Goal: Transaction & Acquisition: Purchase product/service

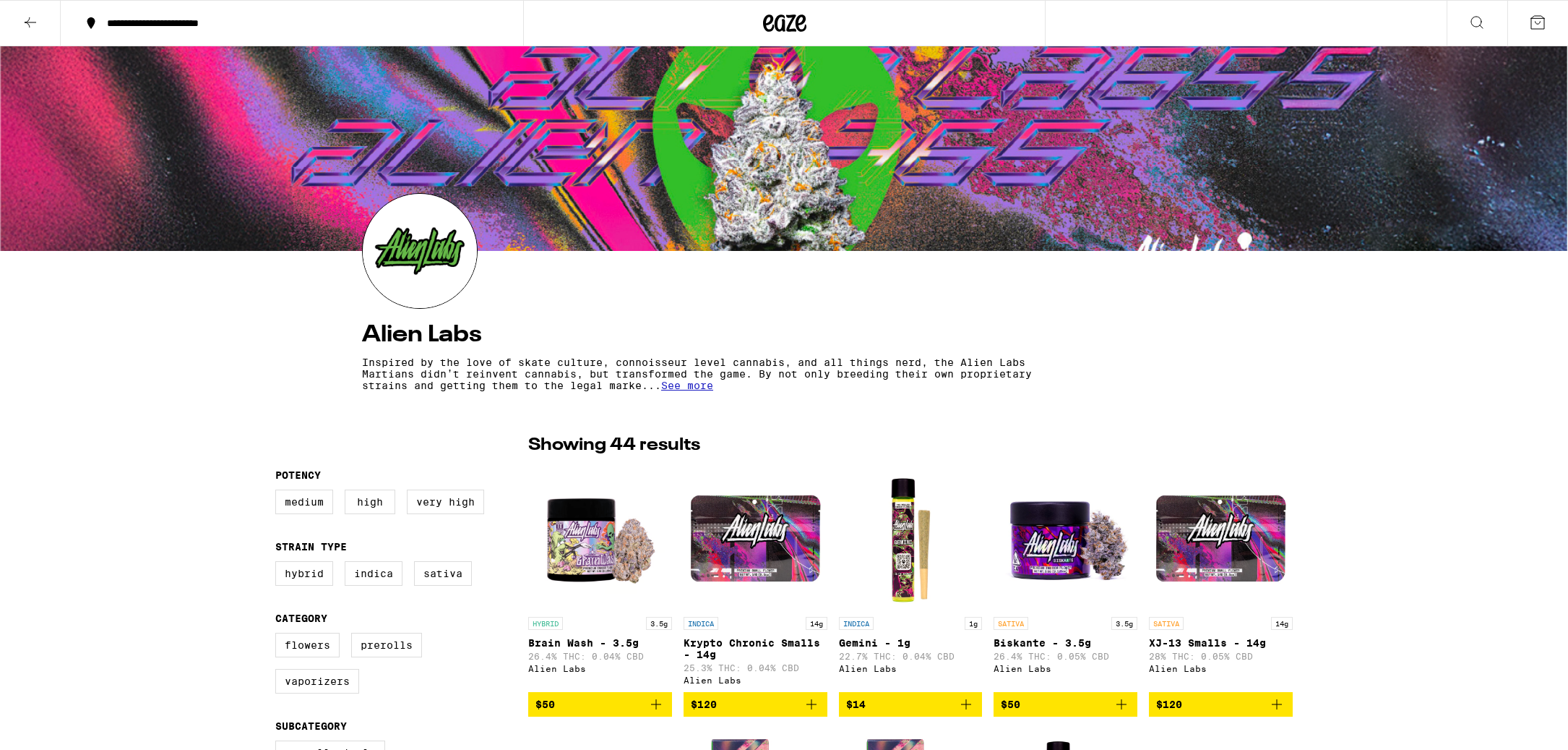
click at [793, 18] on icon at bounding box center [784, 23] width 22 height 18
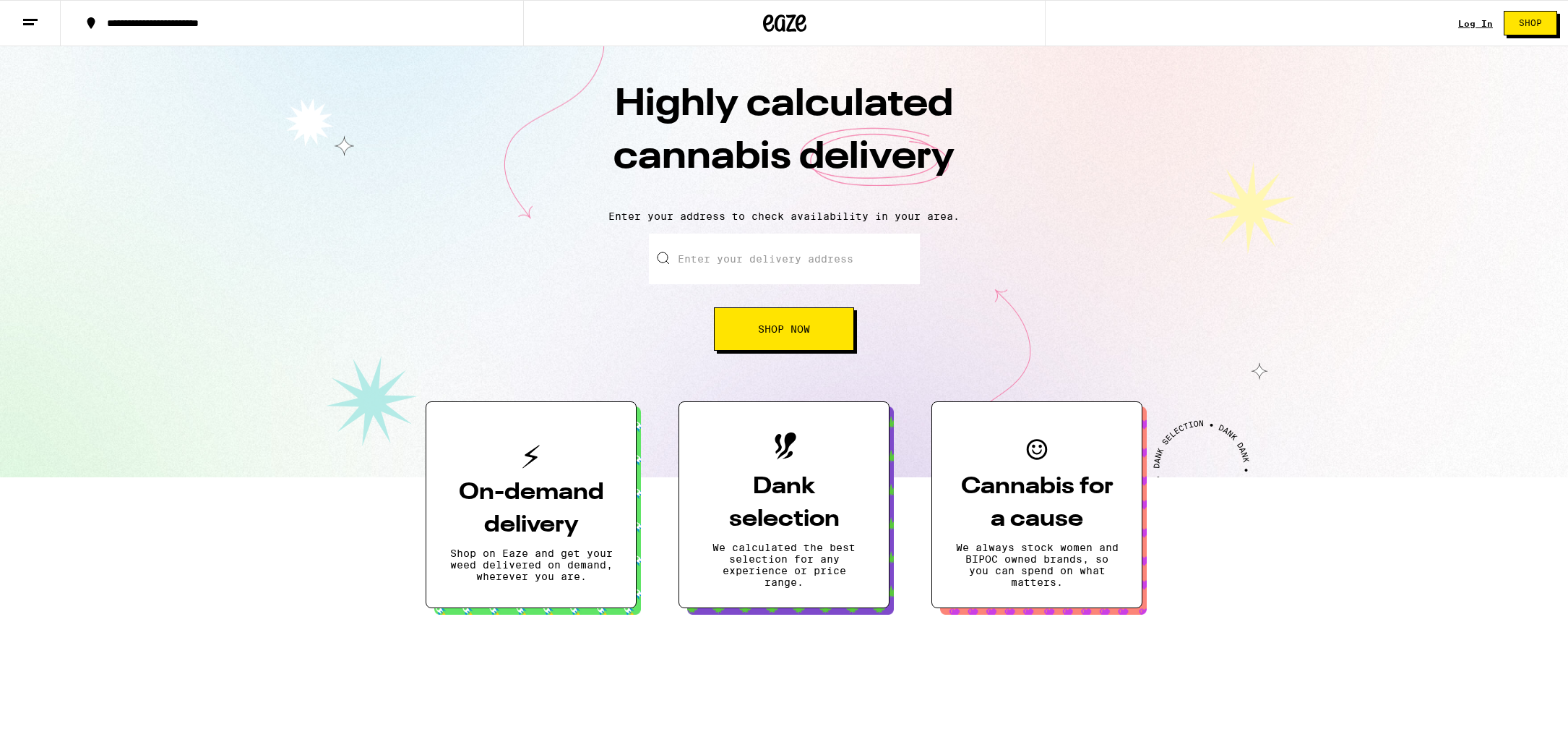
click at [187, 26] on div "**********" at bounding box center [300, 23] width 402 height 10
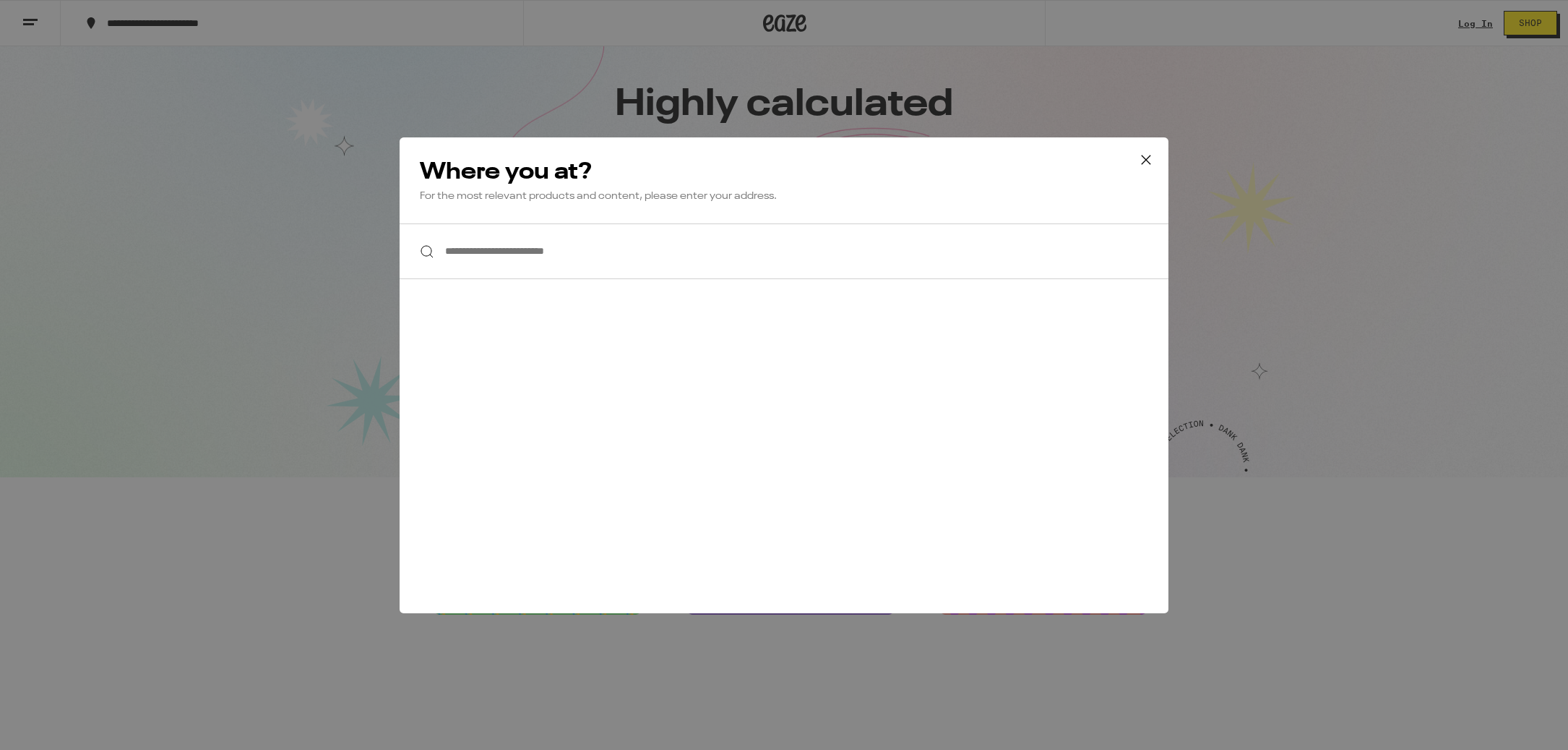
click at [516, 243] on input "**********" at bounding box center [784, 251] width 769 height 55
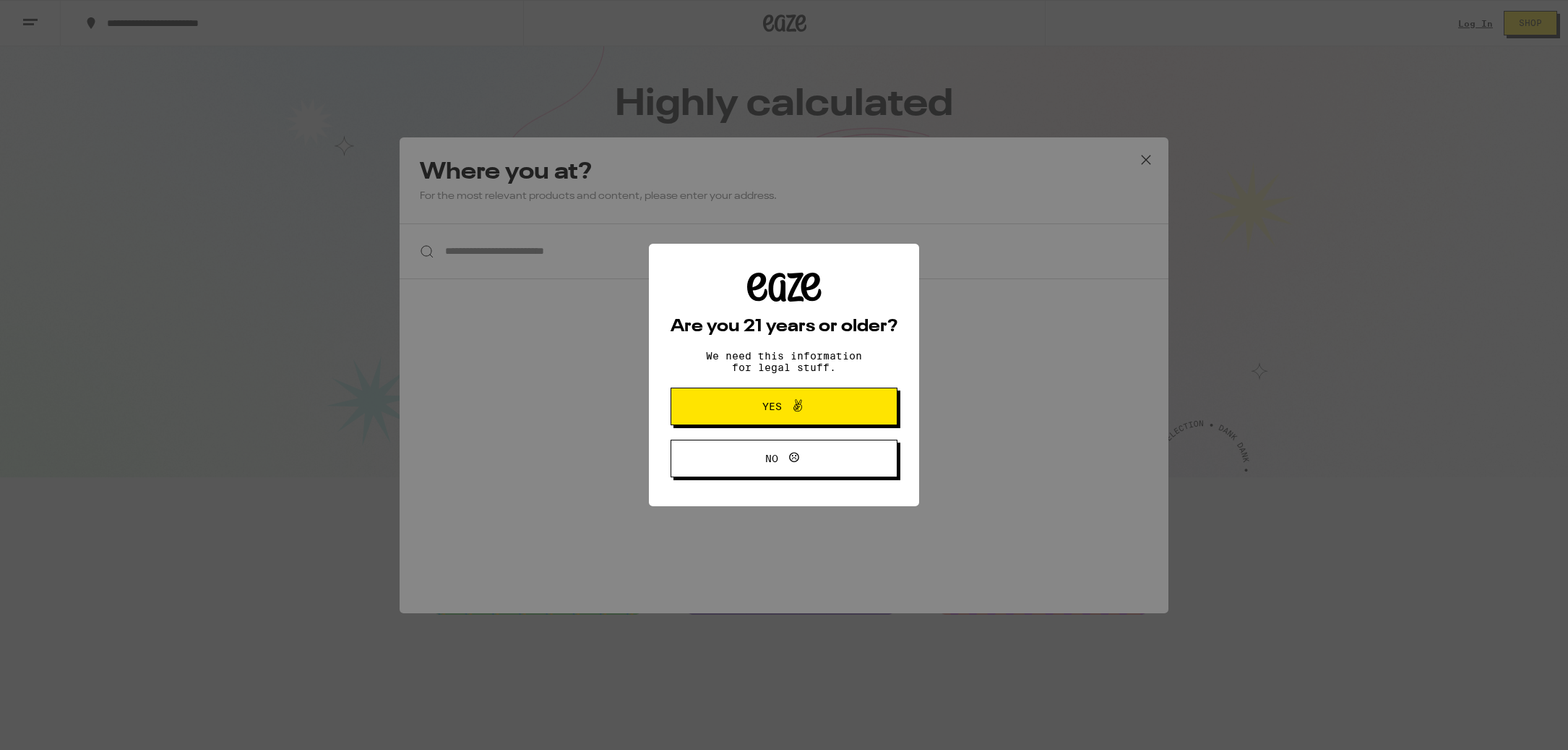
click at [832, 415] on span "Yes" at bounding box center [784, 406] width 110 height 18
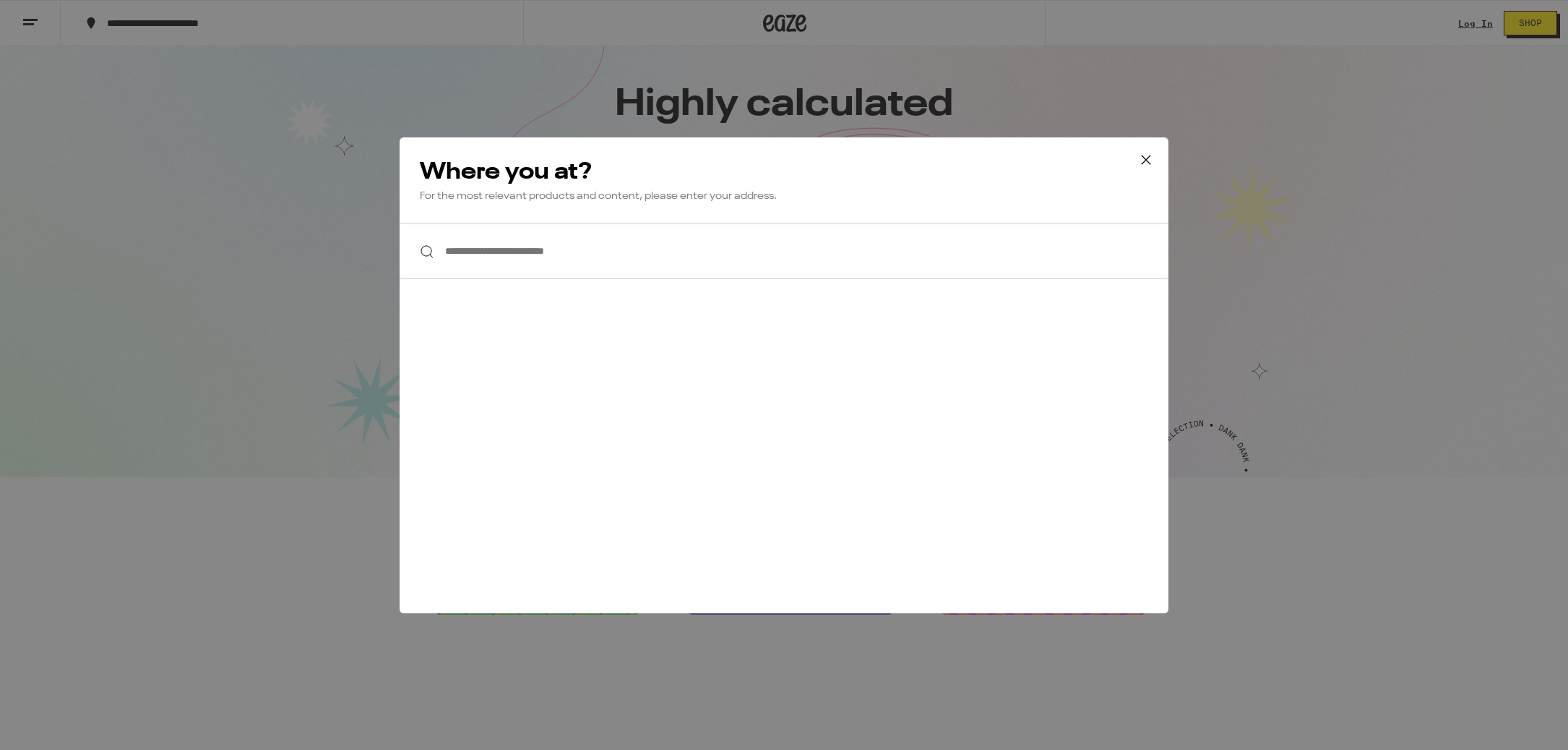
click at [596, 250] on input "**********" at bounding box center [784, 251] width 769 height 55
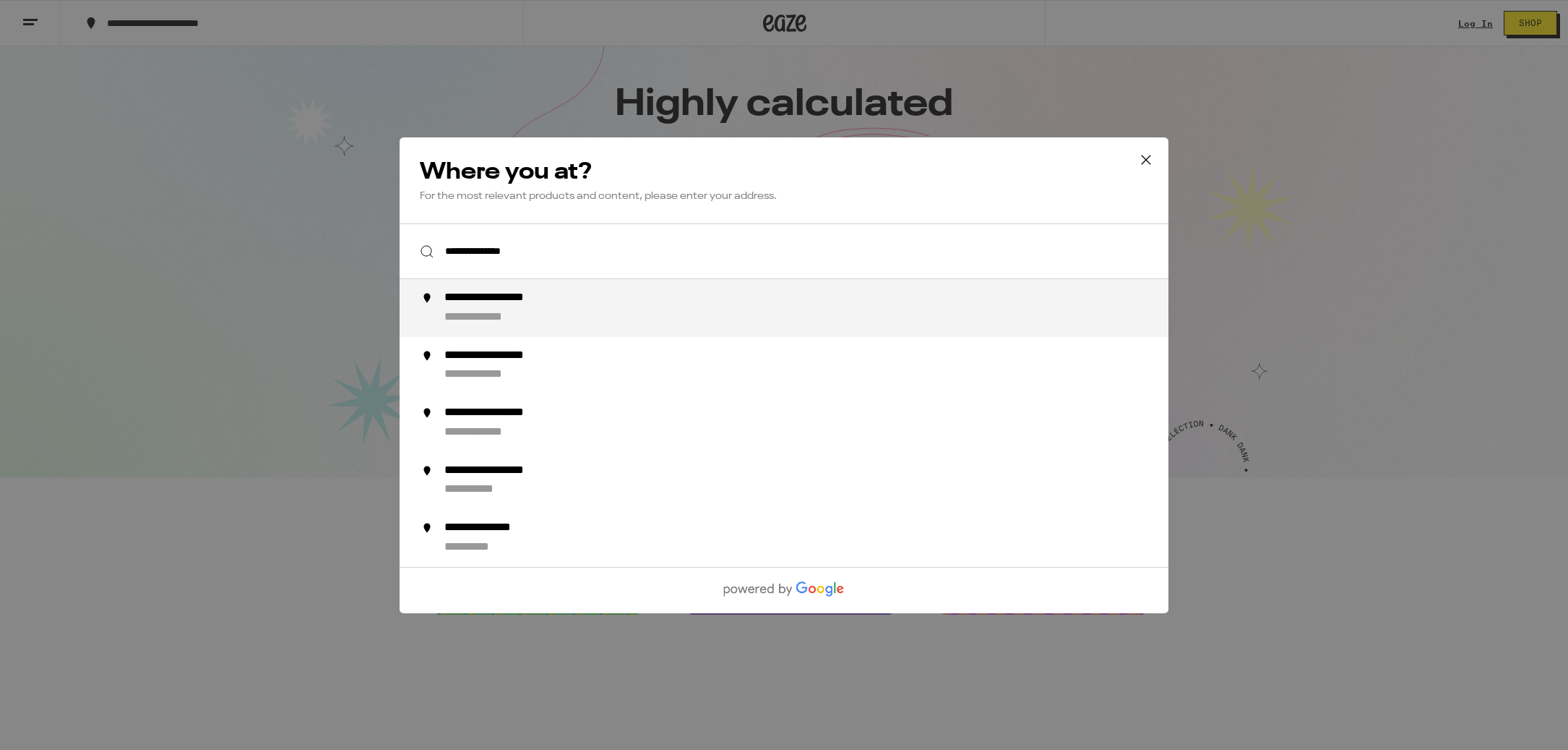
click at [593, 323] on div "**********" at bounding box center [813, 307] width 737 height 34
type input "**********"
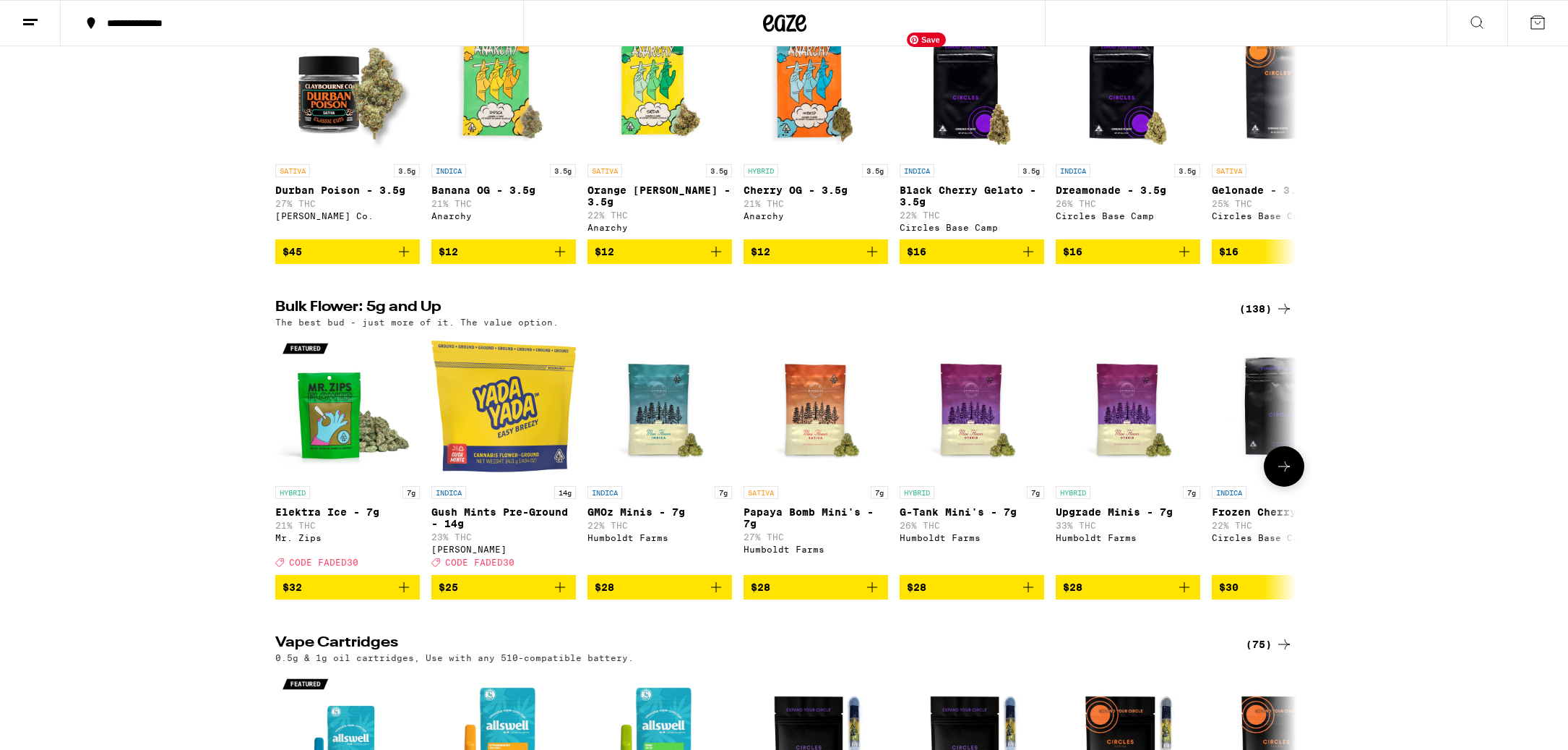
scroll to position [594, 0]
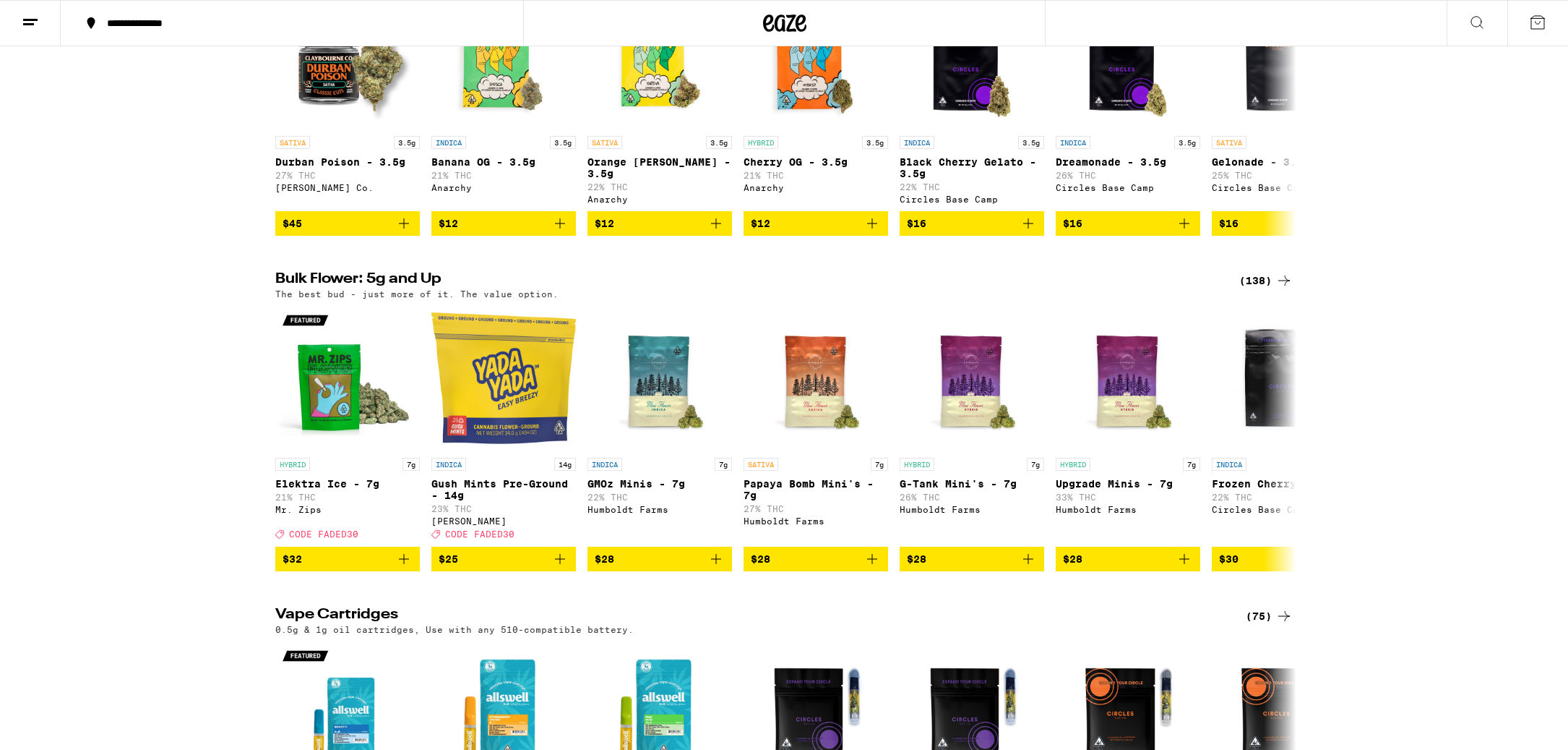
click at [1270, 289] on div "(138)" at bounding box center [1265, 281] width 54 height 18
click at [1260, 289] on div "(138)" at bounding box center [1265, 281] width 54 height 18
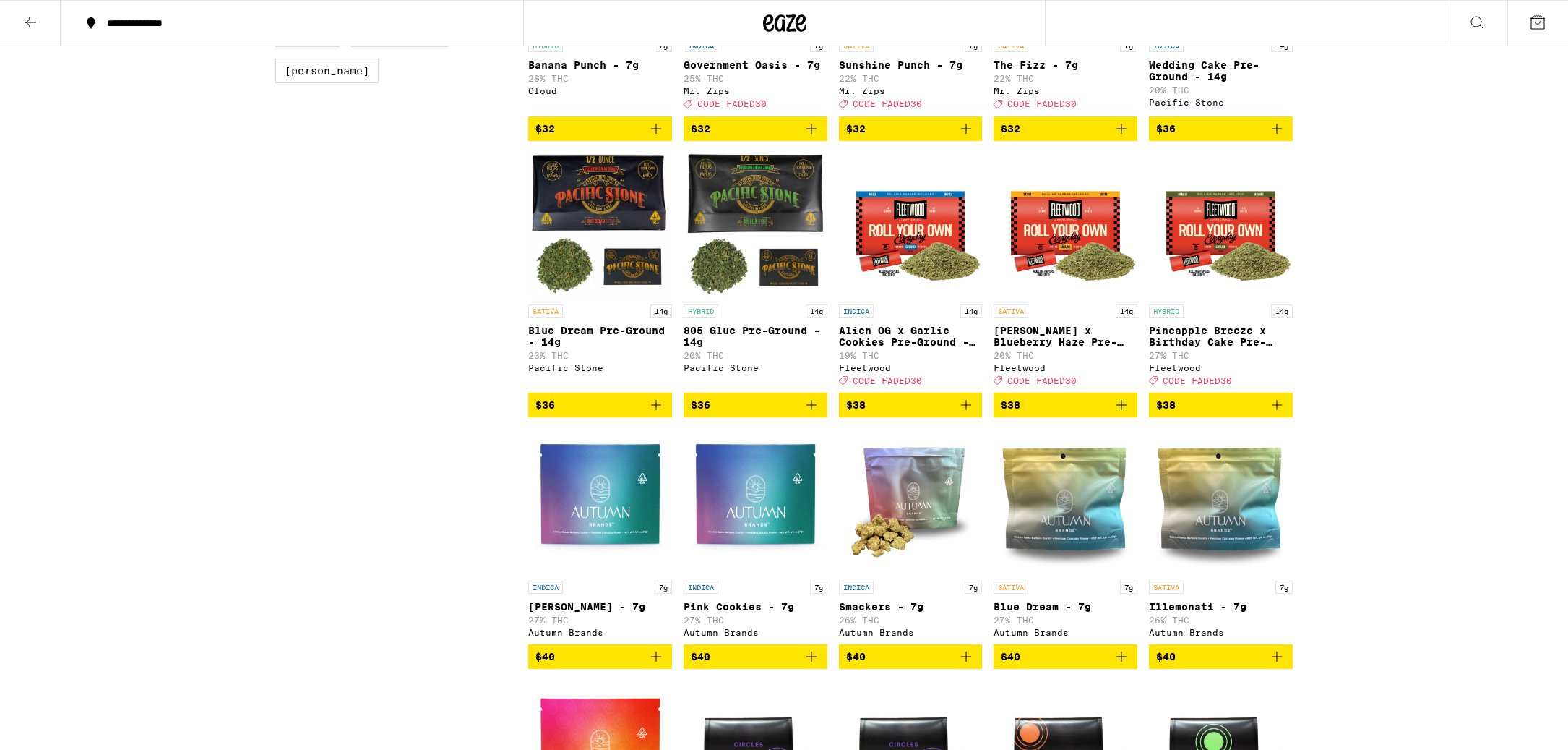
scroll to position [1100, 0]
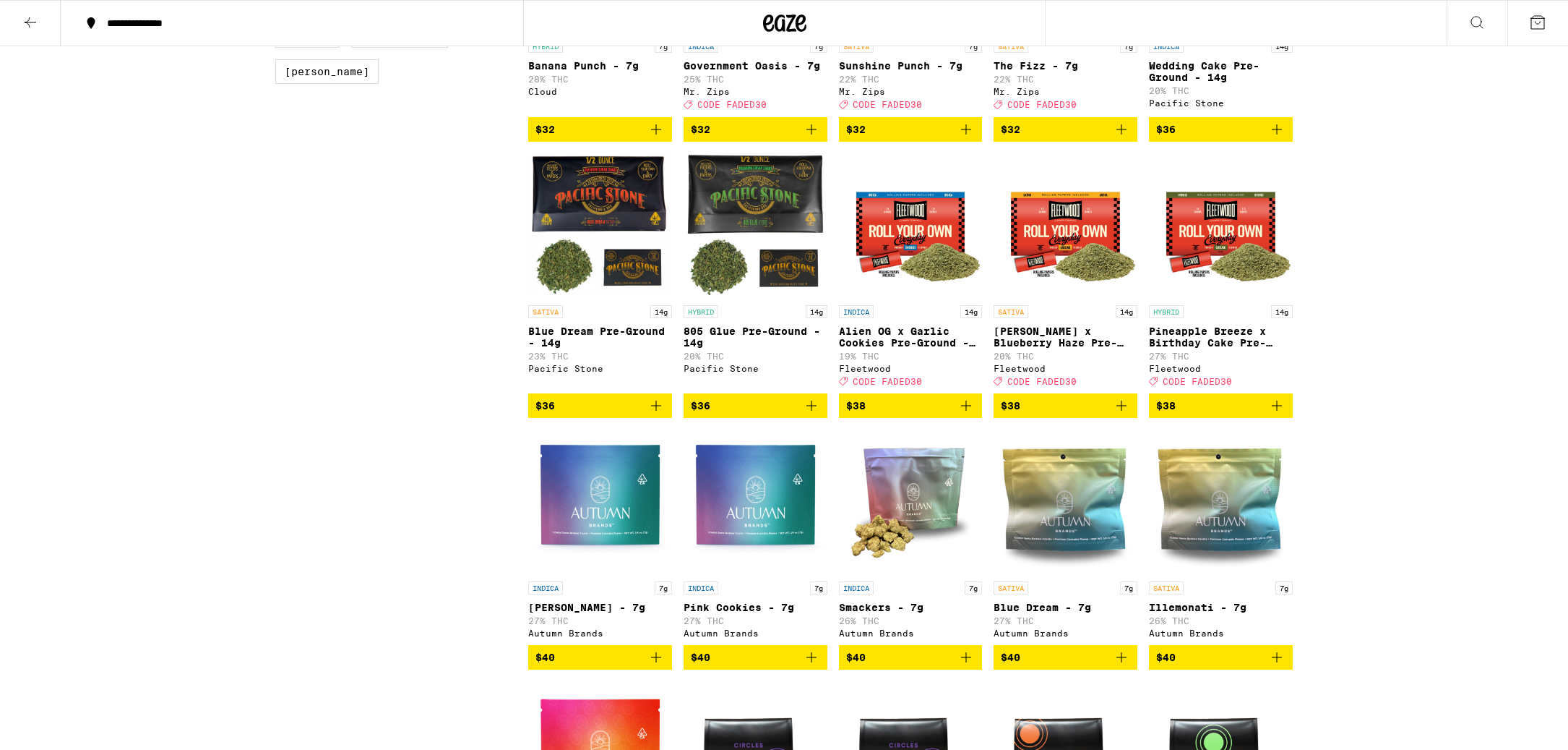
click at [964, 415] on icon "Add to bag" at bounding box center [966, 406] width 18 height 18
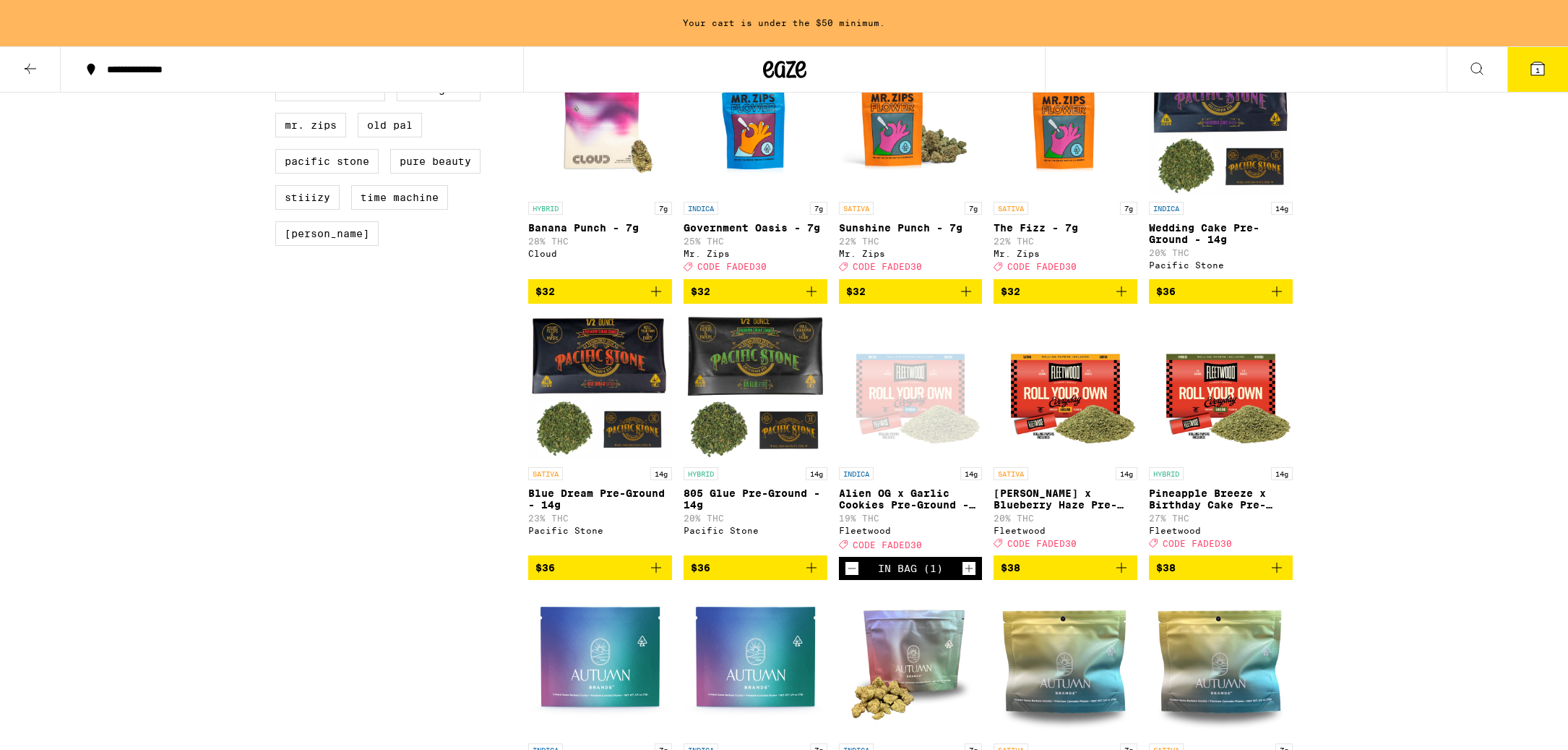
scroll to position [988, 0]
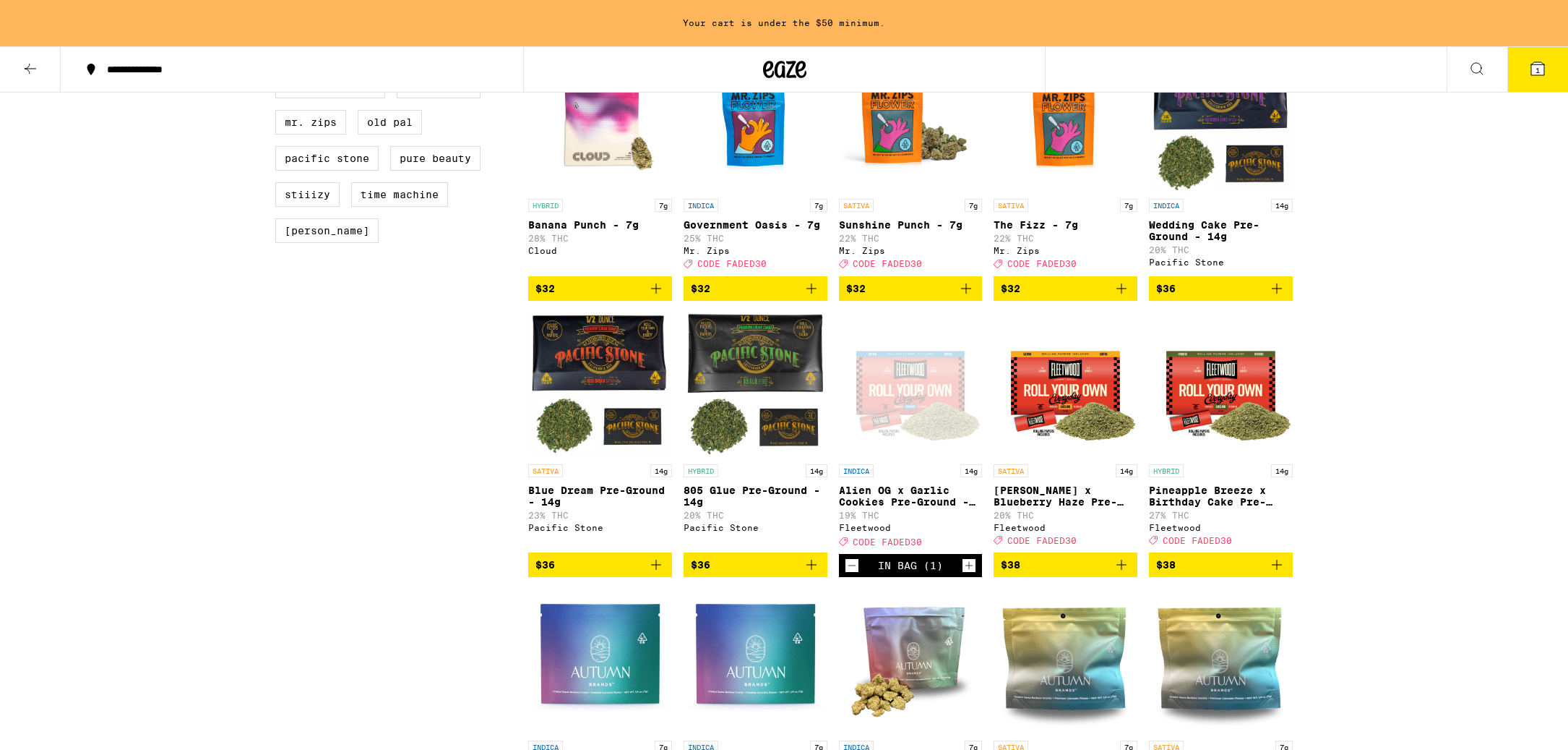
click at [1281, 573] on icon "Add to bag" at bounding box center [1277, 564] width 18 height 18
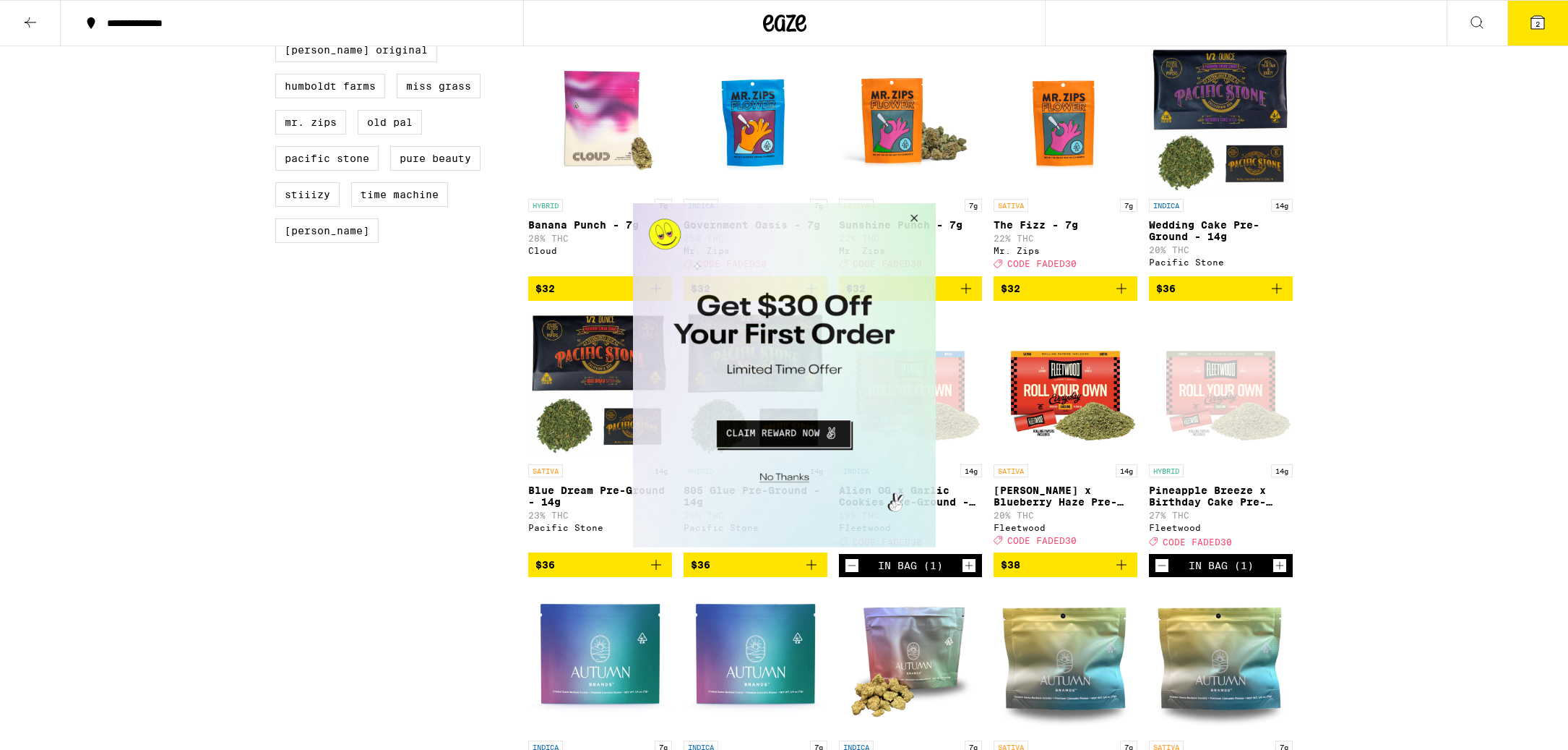
click at [790, 482] on button "Close Modal" at bounding box center [781, 474] width 294 height 22
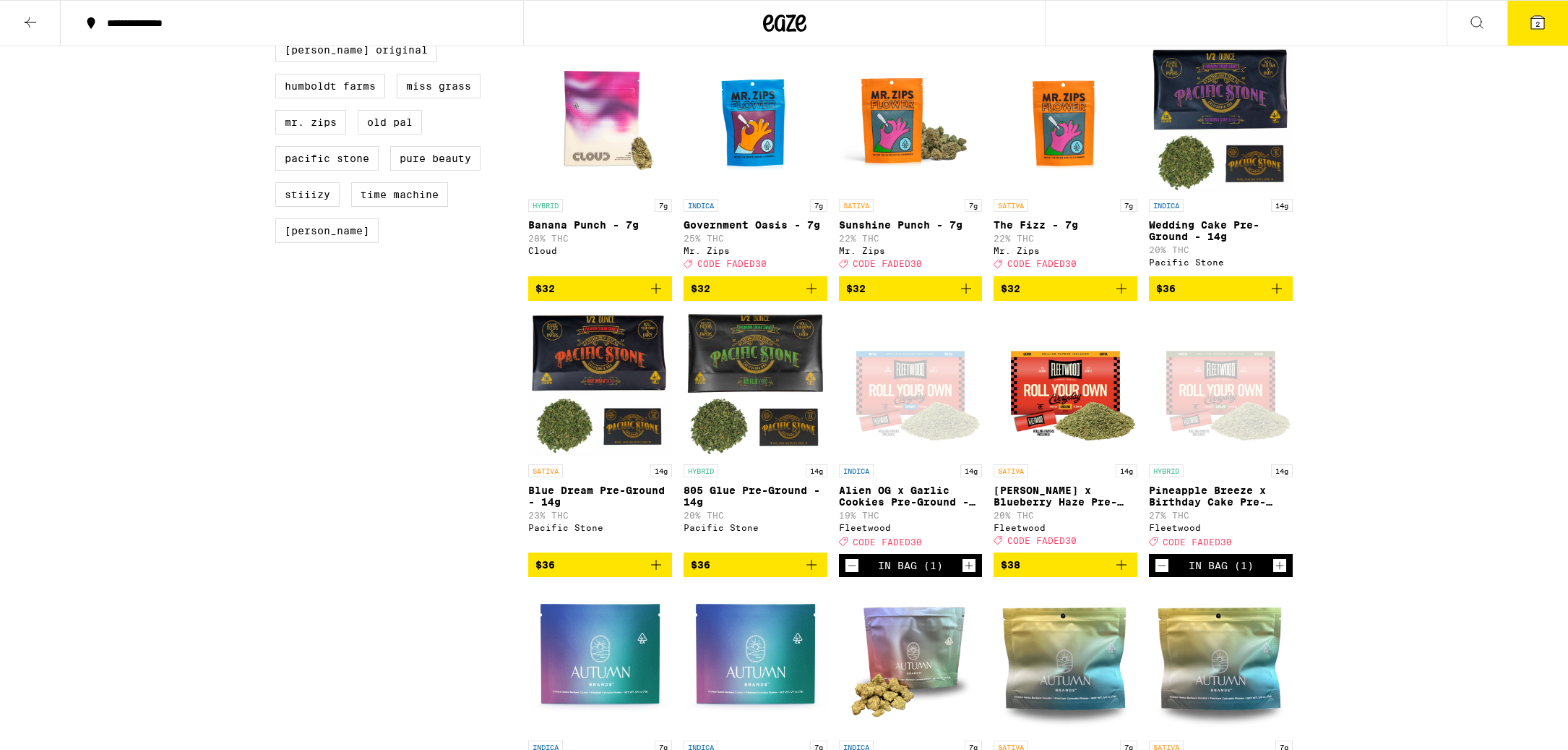
click at [1512, 30] on button "2" at bounding box center [1537, 23] width 61 height 45
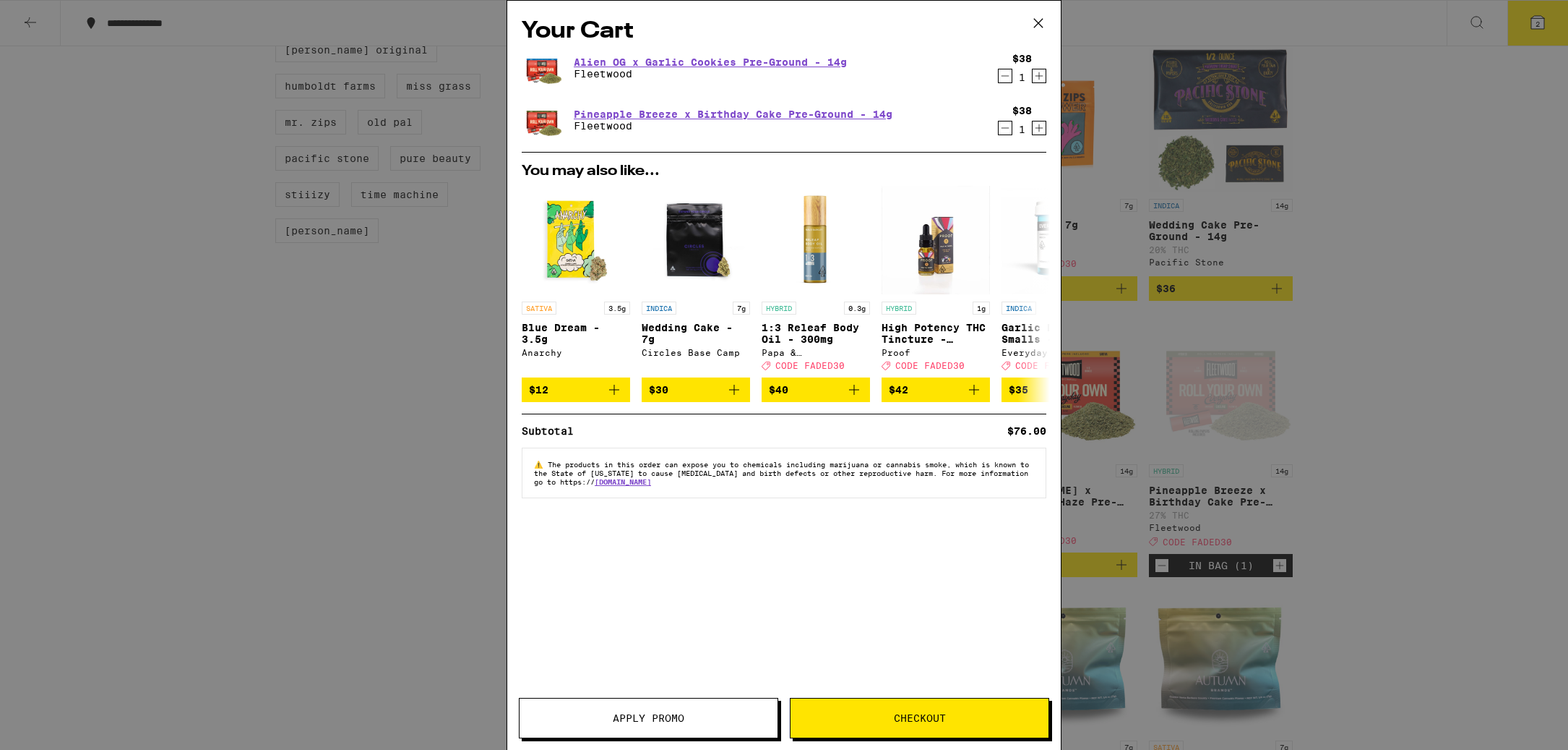
click at [690, 713] on span "Apply Promo" at bounding box center [648, 717] width 258 height 10
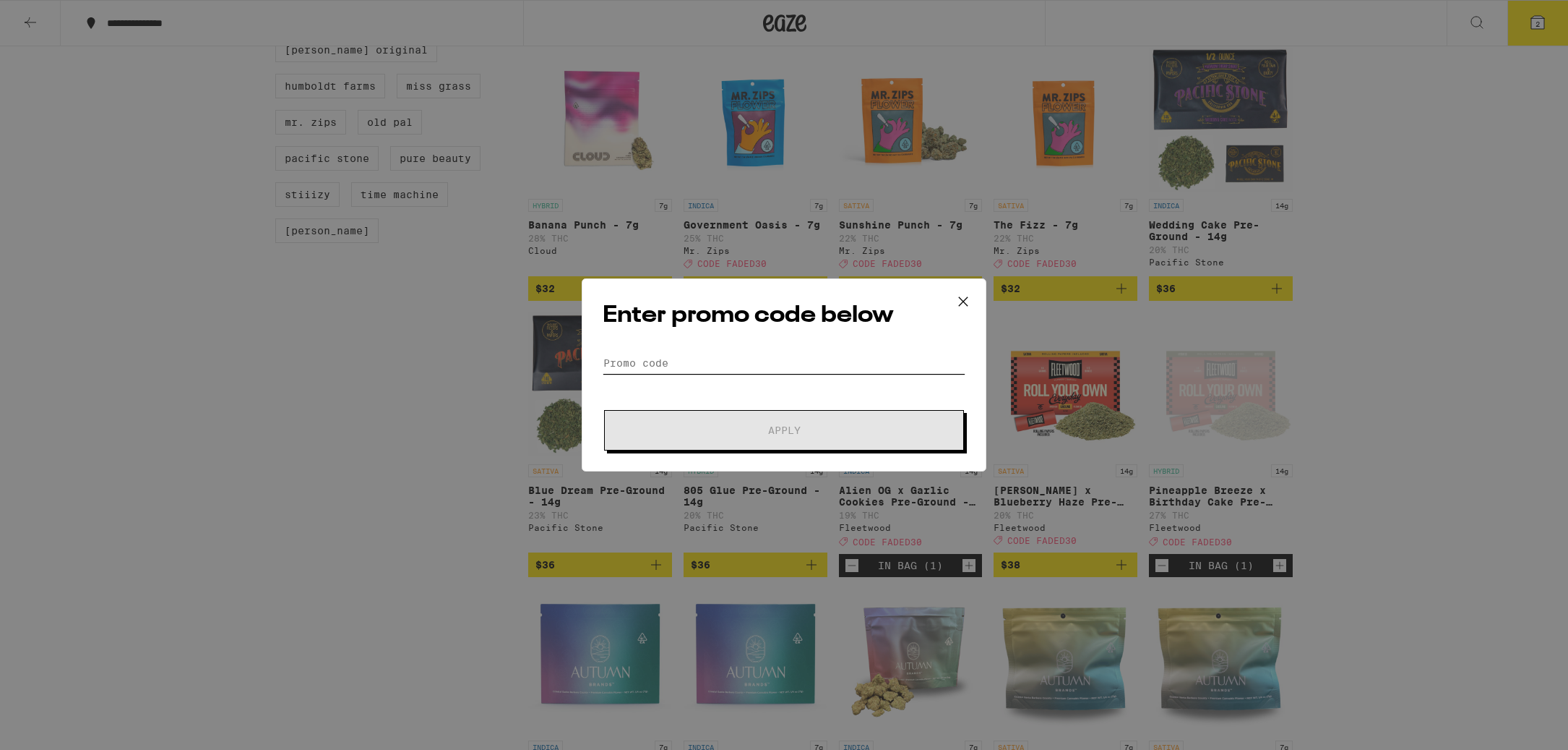
click at [699, 352] on input "Promo Code" at bounding box center [784, 363] width 363 height 22
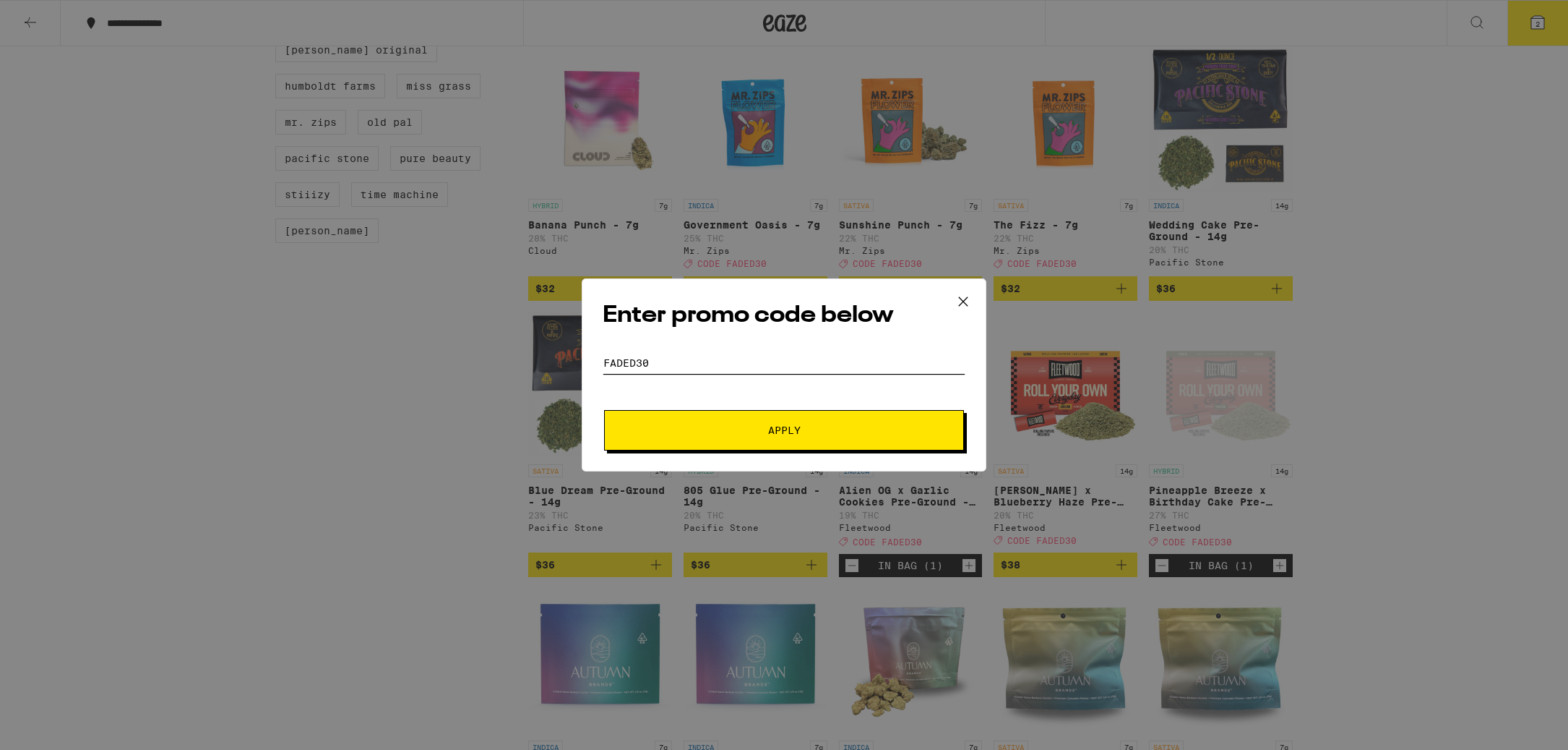
type input "faded30"
click at [847, 429] on span "Apply" at bounding box center [784, 430] width 260 height 10
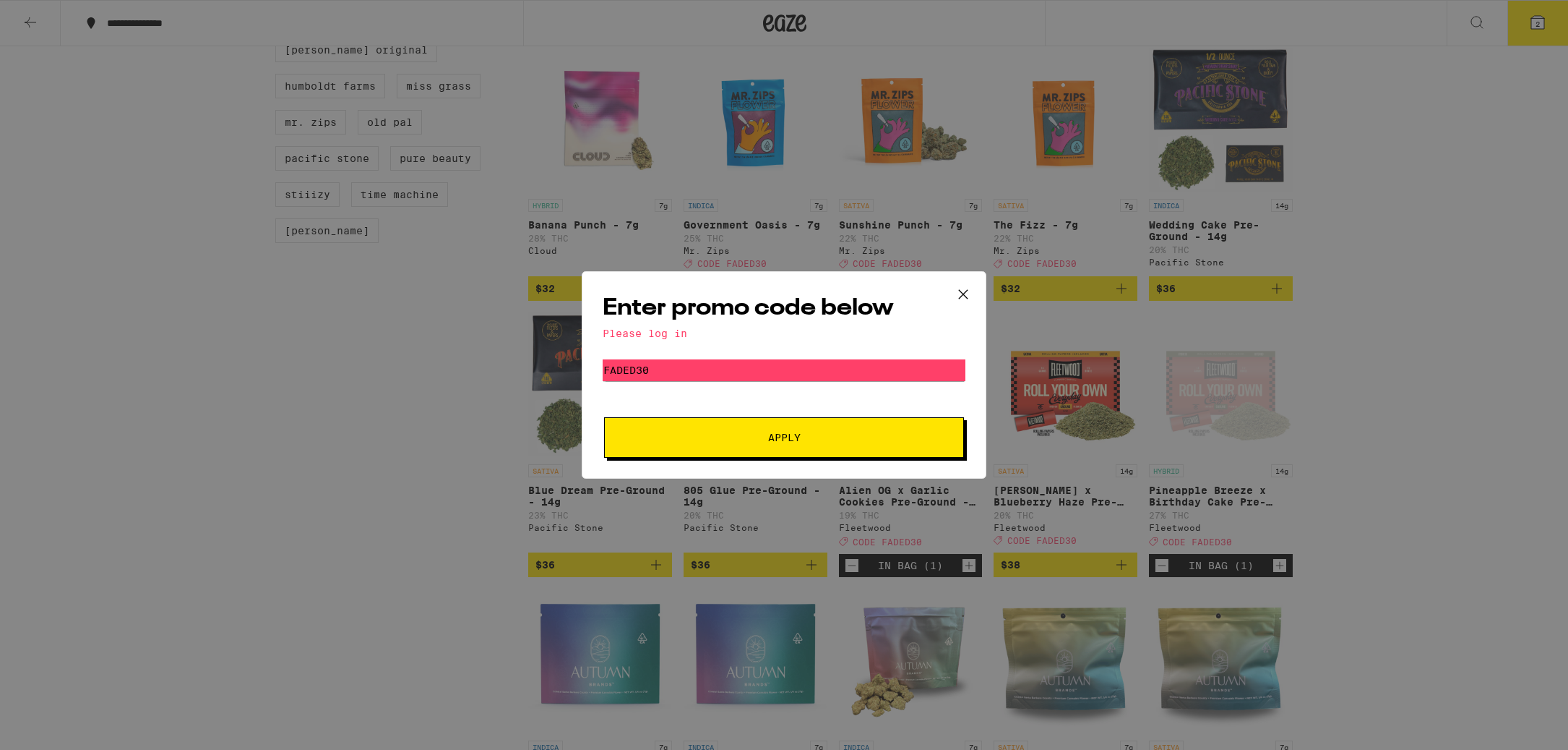
click at [846, 423] on button "Apply" at bounding box center [783, 438] width 360 height 40
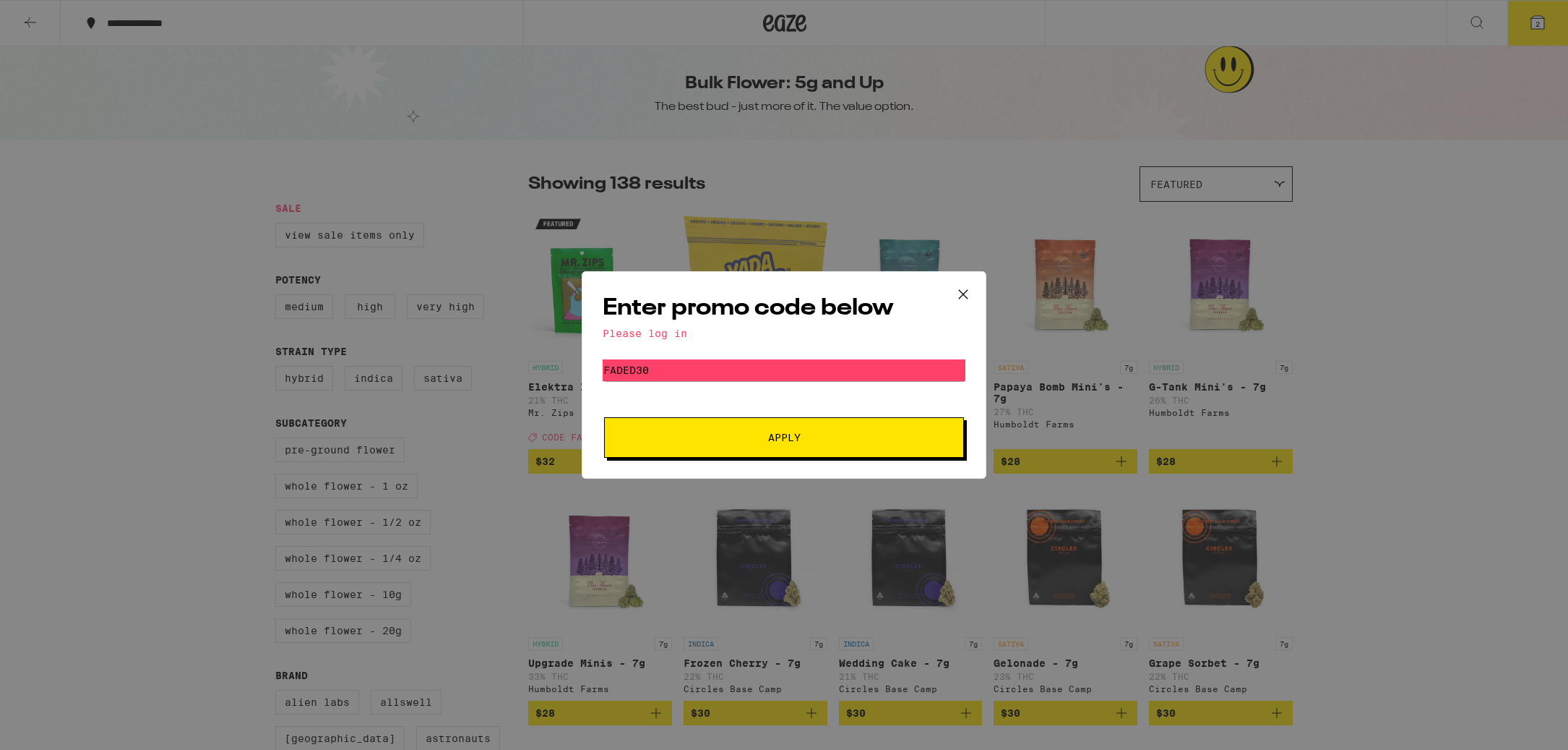
click at [1339, 138] on div "Enter promo code below Please log in Promo Code faded30 Apply" at bounding box center [784, 375] width 1568 height 750
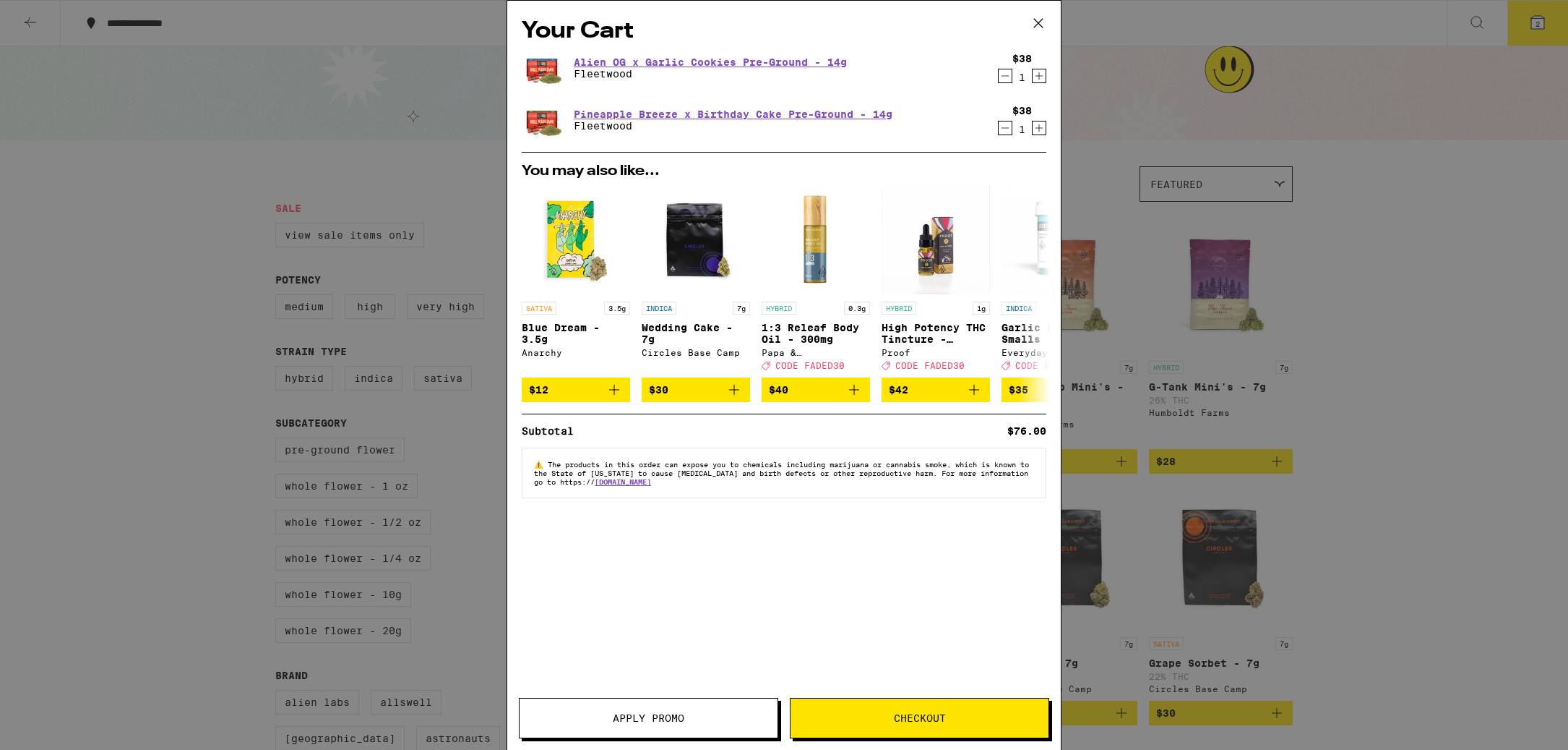
scroll to position [941, 0]
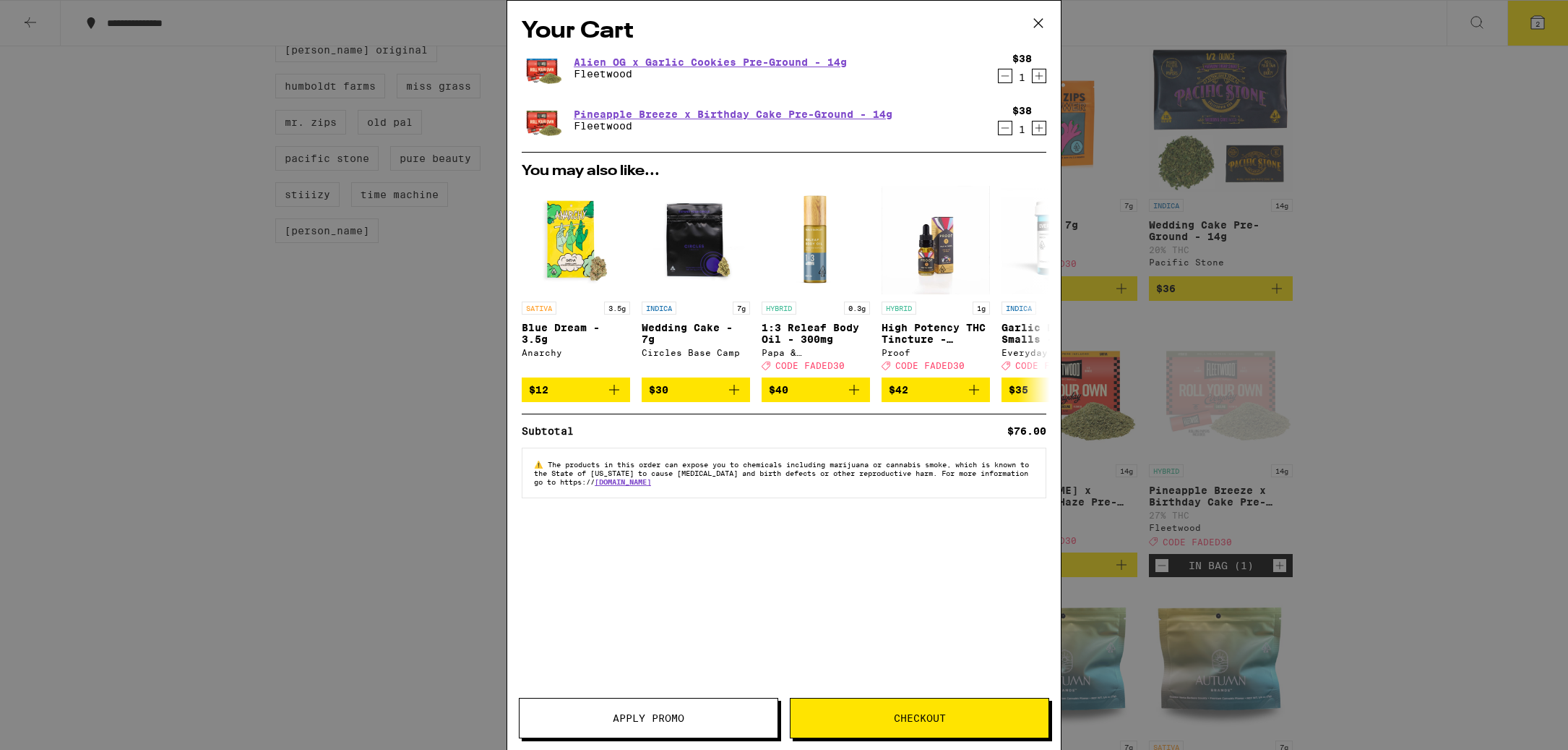
click at [300, 518] on div "Your Cart Alien OG x Garlic Cookies Pre-Ground - 14g Fleetwood $38 1 Pineapple …" at bounding box center [784, 375] width 1568 height 750
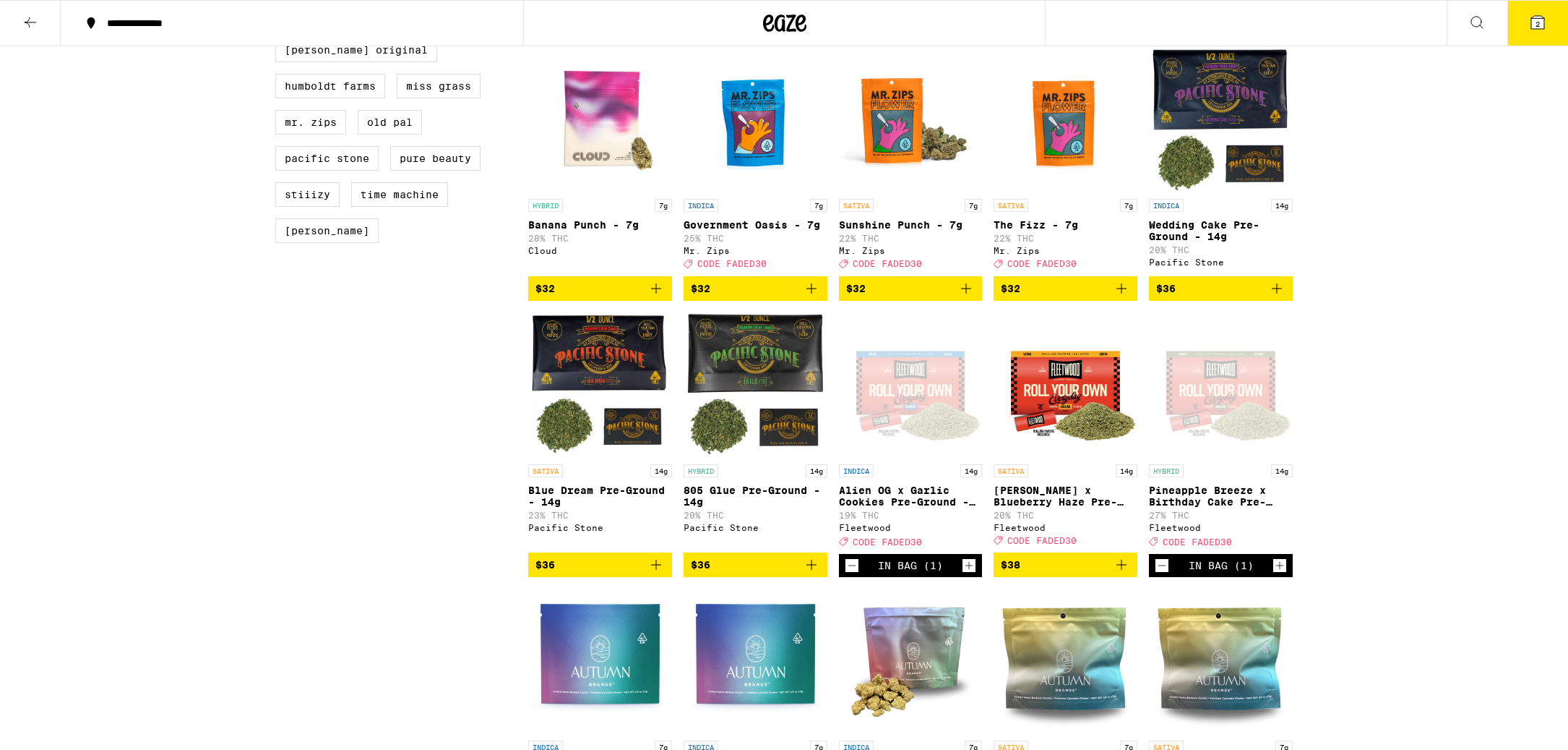
click at [149, 11] on button "**********" at bounding box center [292, 23] width 463 height 43
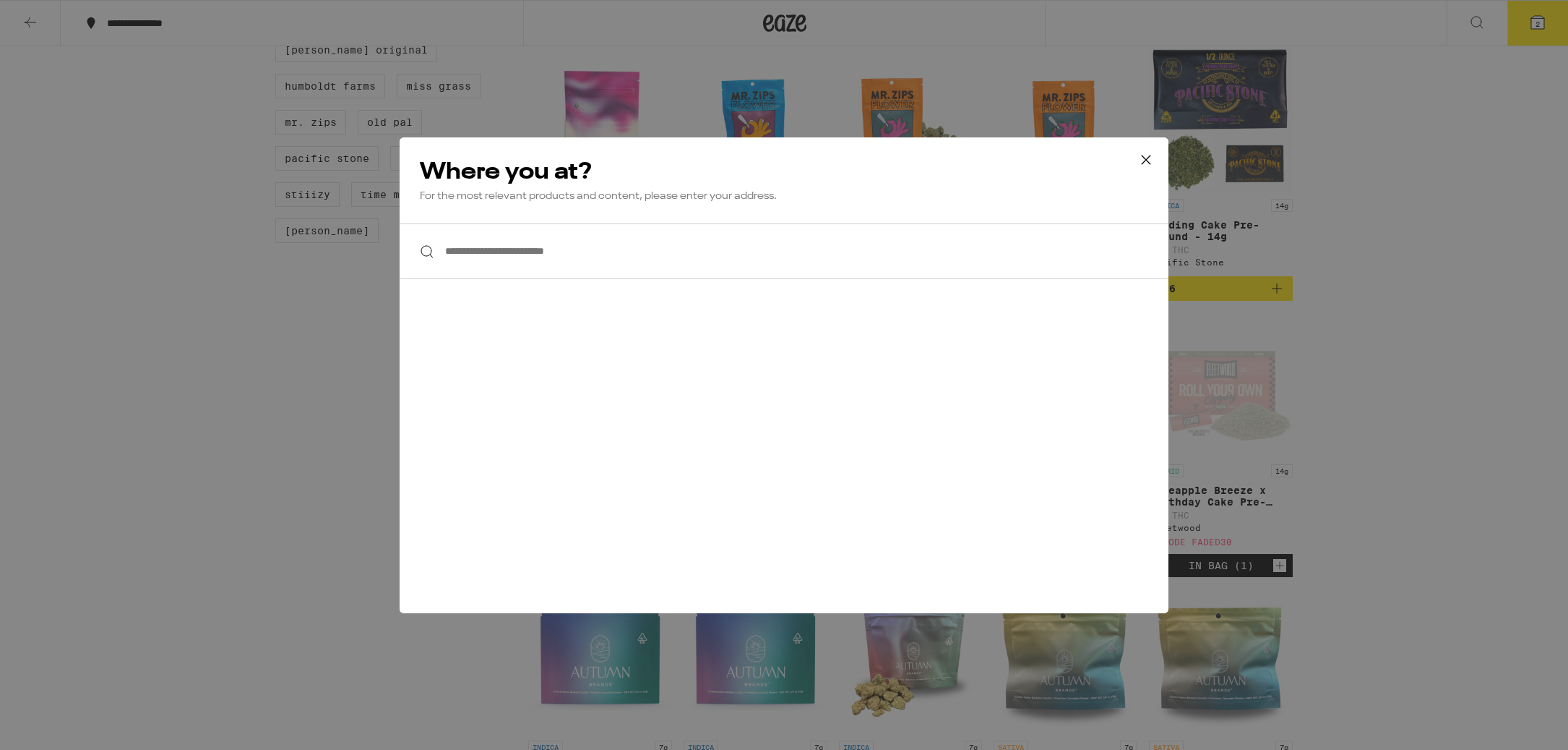
click at [176, 199] on div "**********" at bounding box center [784, 375] width 1568 height 750
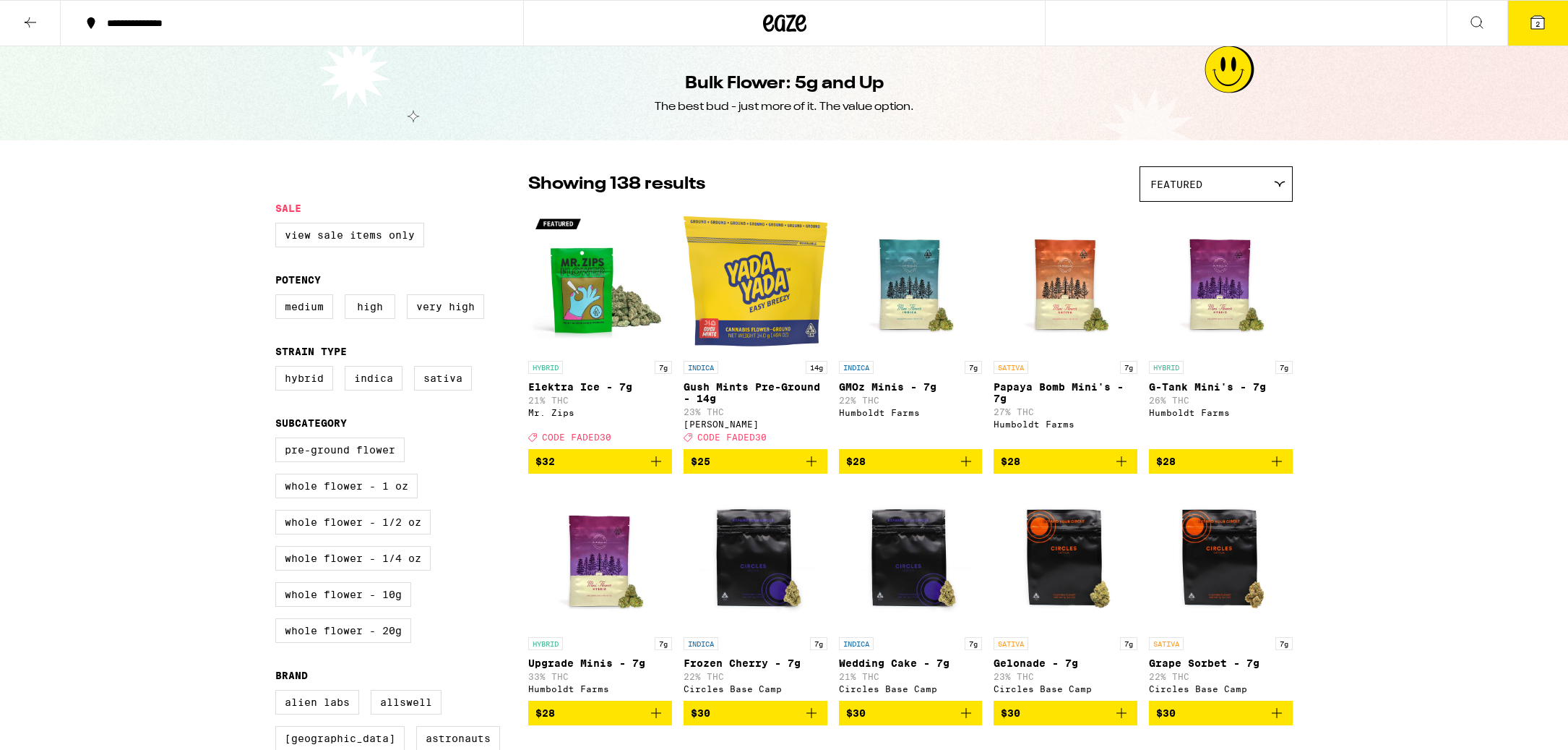
click at [1514, 30] on button "2" at bounding box center [1537, 23] width 61 height 45
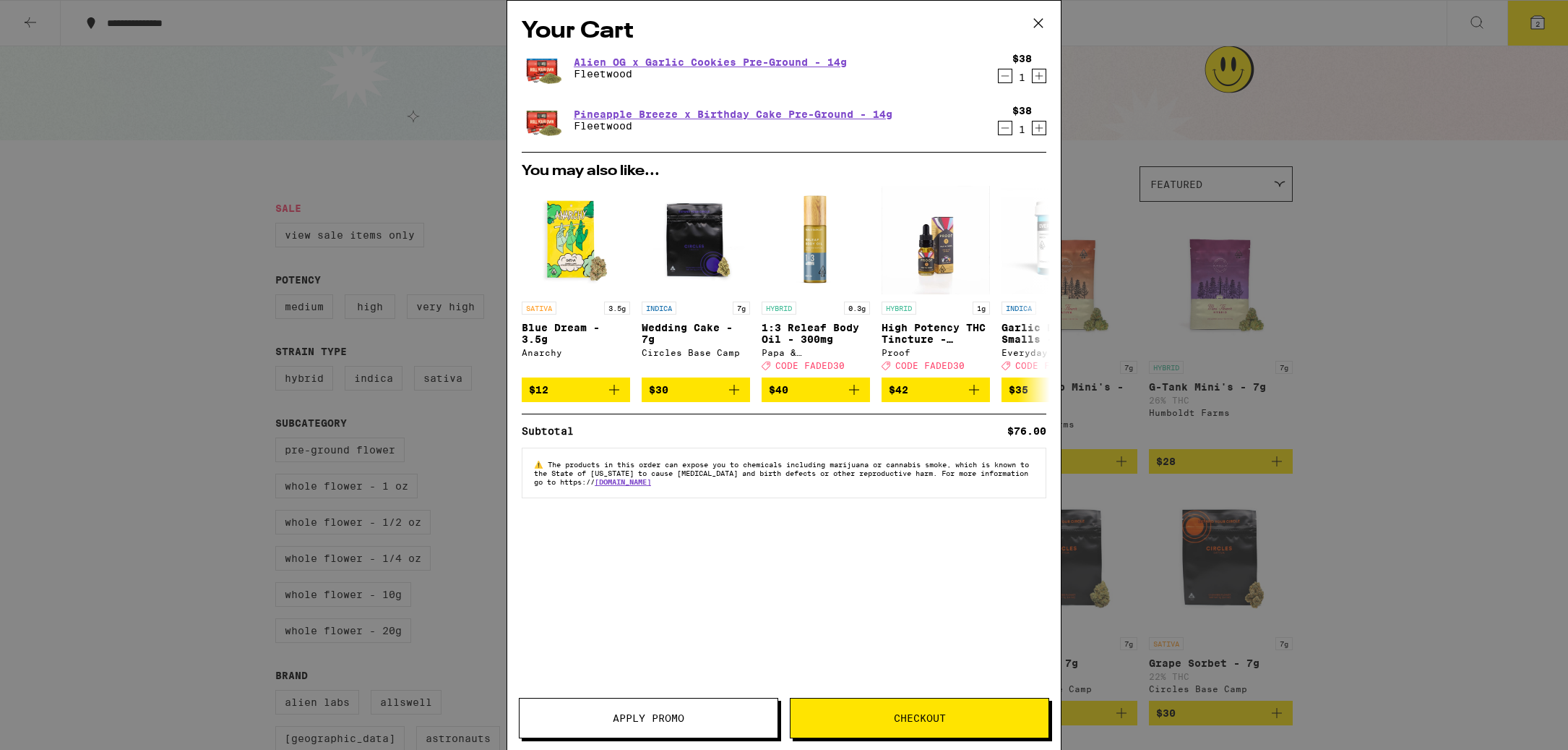
click at [1469, 20] on div "Your Cart Alien OG x Garlic Cookies Pre-Ground - 14g Fleetwood $38 1 Pineapple …" at bounding box center [784, 375] width 1568 height 750
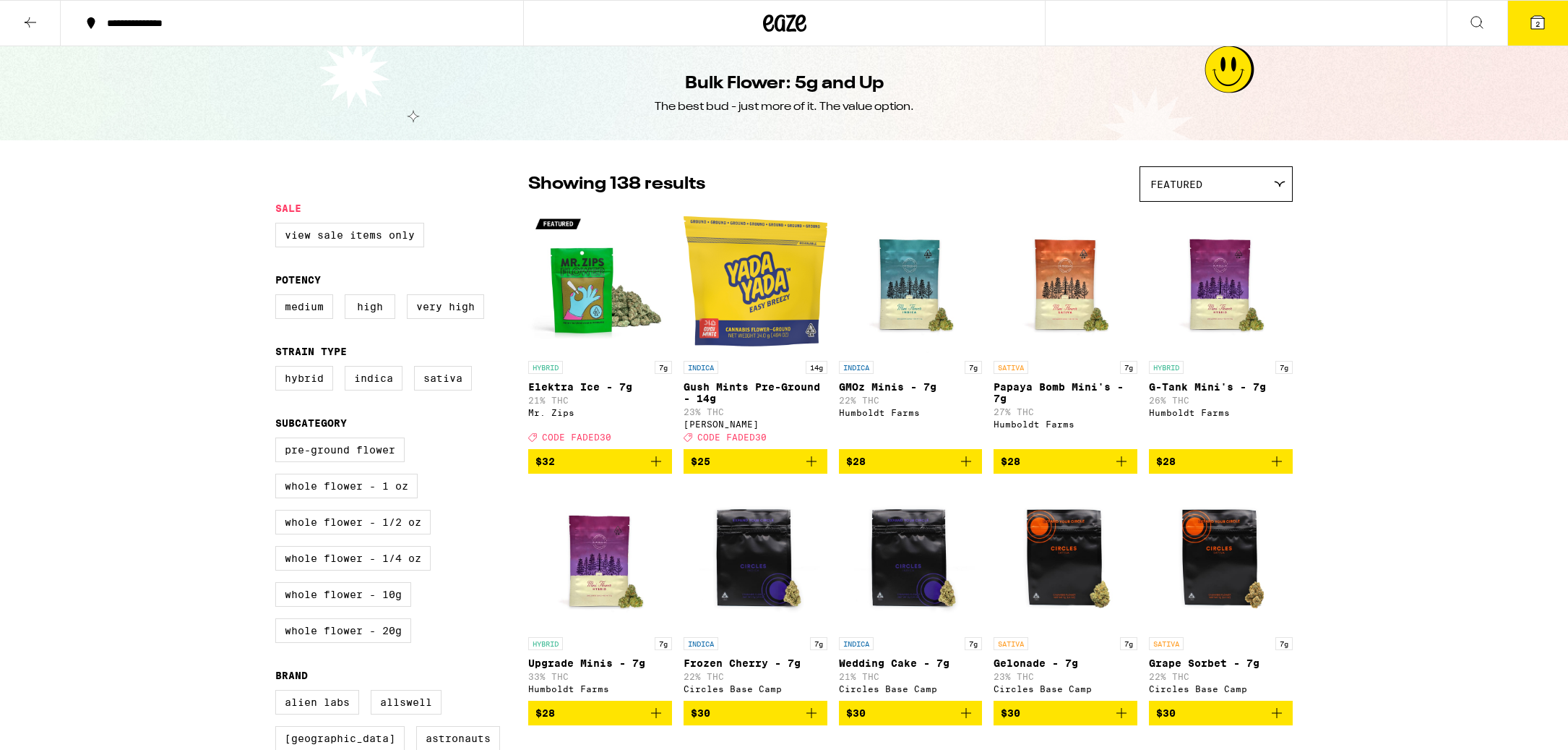
click at [1469, 20] on icon at bounding box center [1477, 23] width 18 height 18
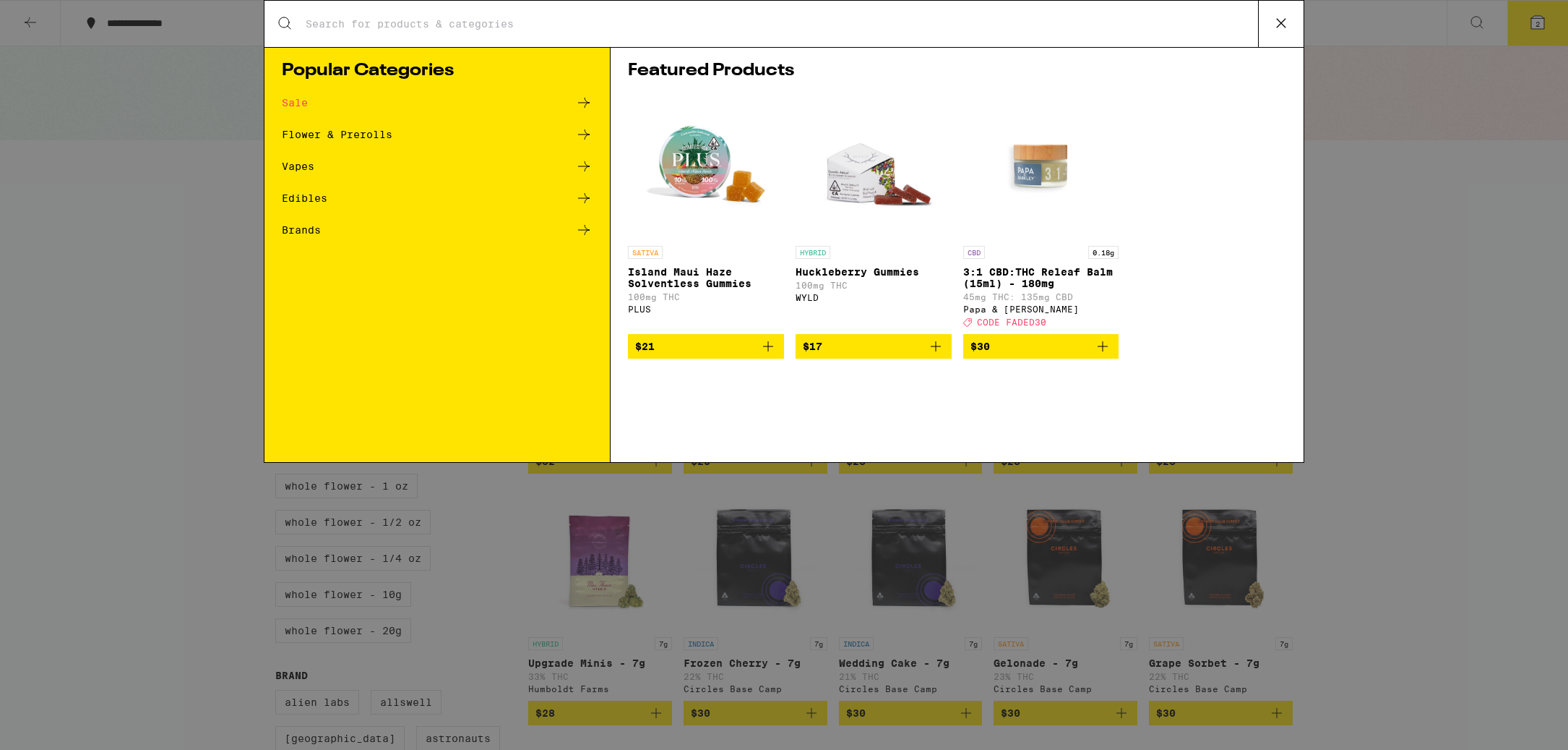
click at [1525, 28] on div "Search for Products Popular Categories Sale Flower & Prerolls Vapes Edibles Bra…" at bounding box center [784, 375] width 1568 height 750
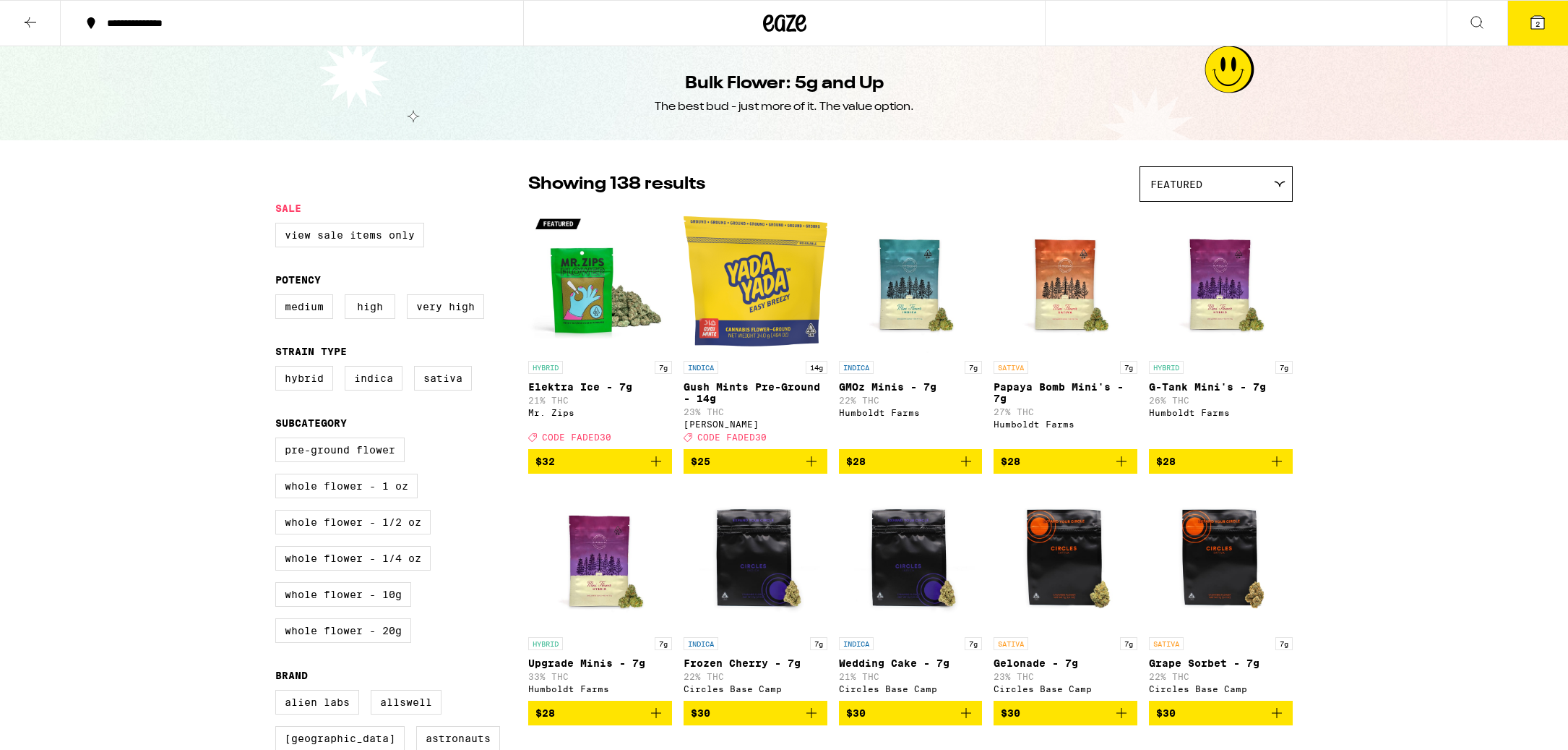
click at [1525, 27] on button "2" at bounding box center [1537, 23] width 61 height 45
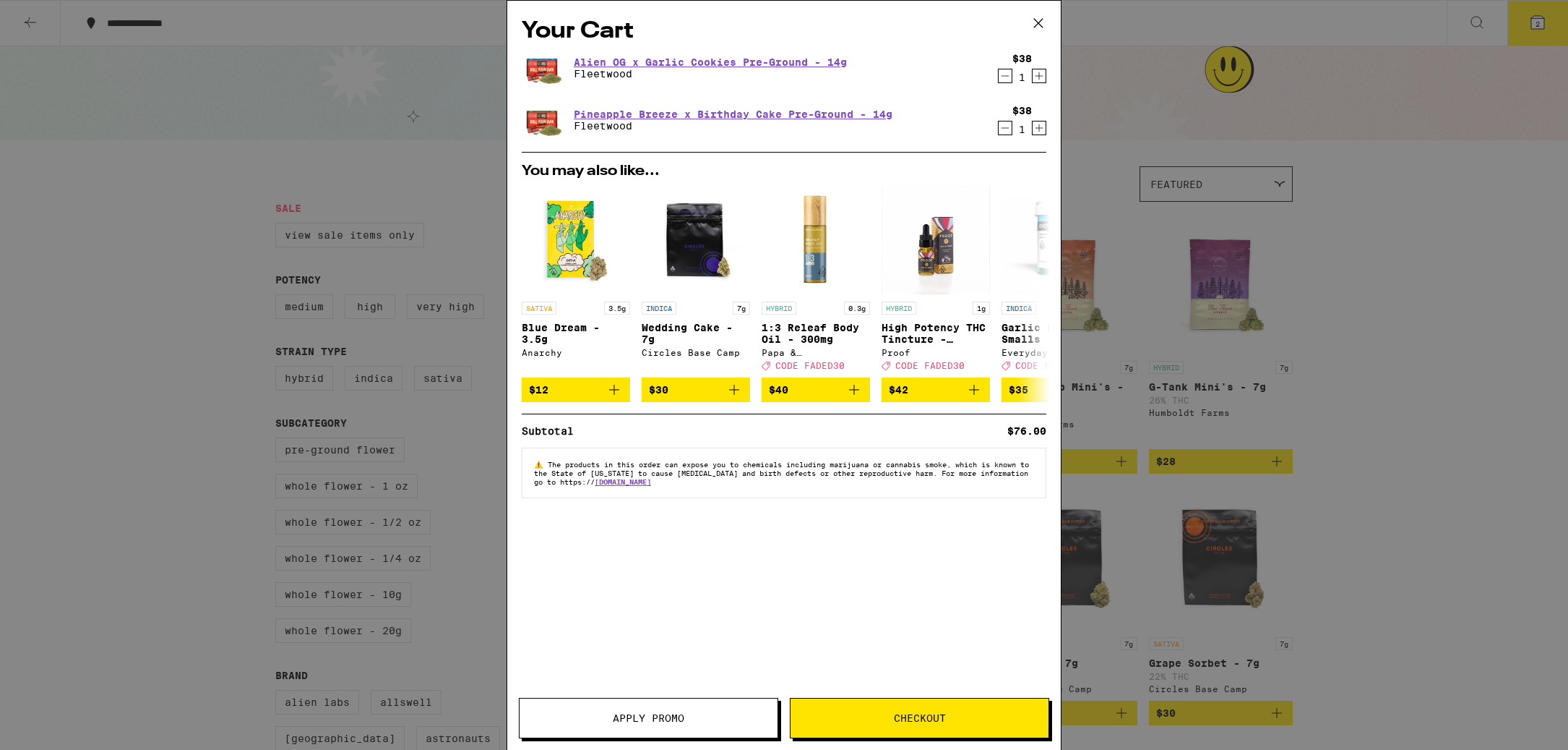
click at [868, 717] on span "Checkout" at bounding box center [919, 717] width 258 height 10
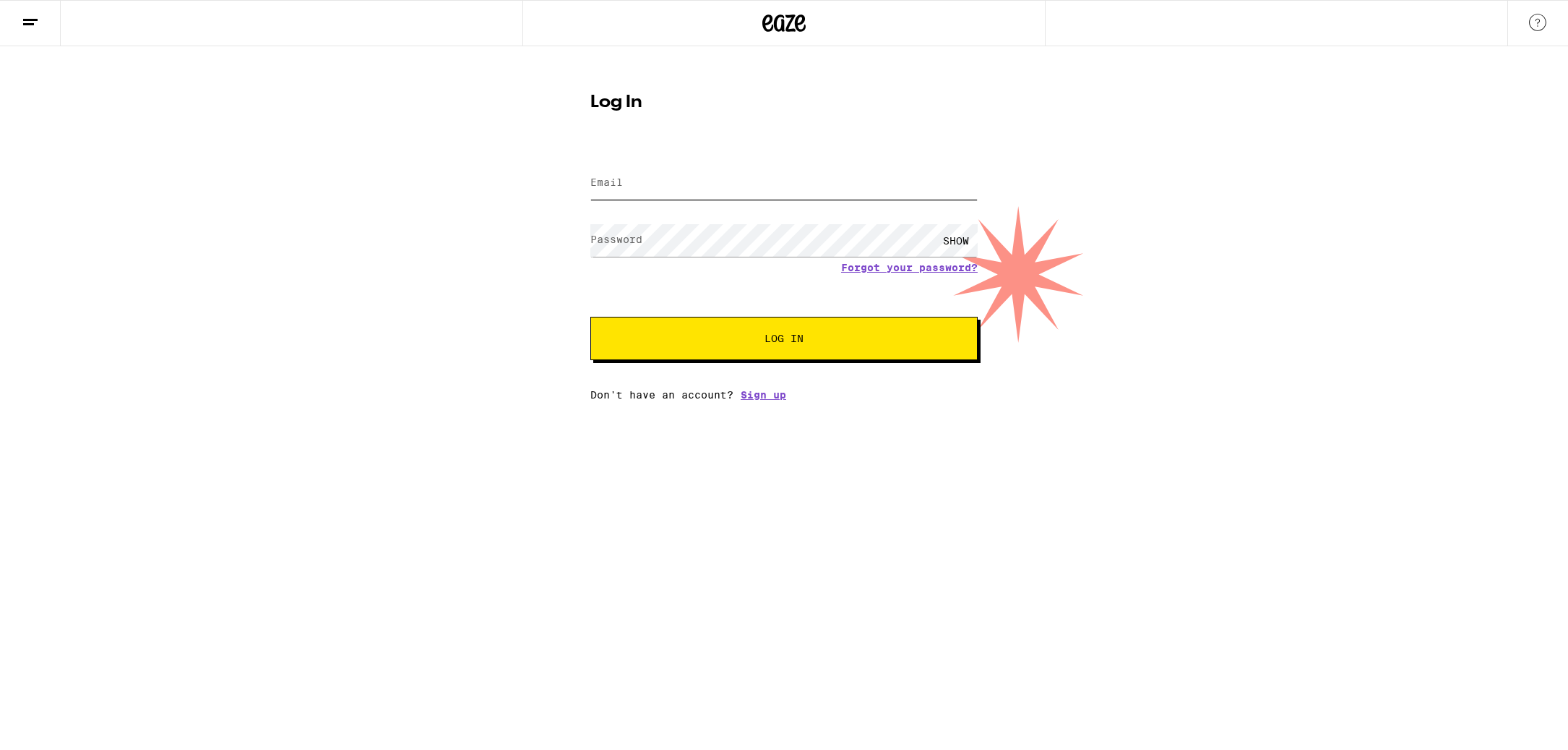
click at [763, 192] on input "Email" at bounding box center [784, 183] width 387 height 33
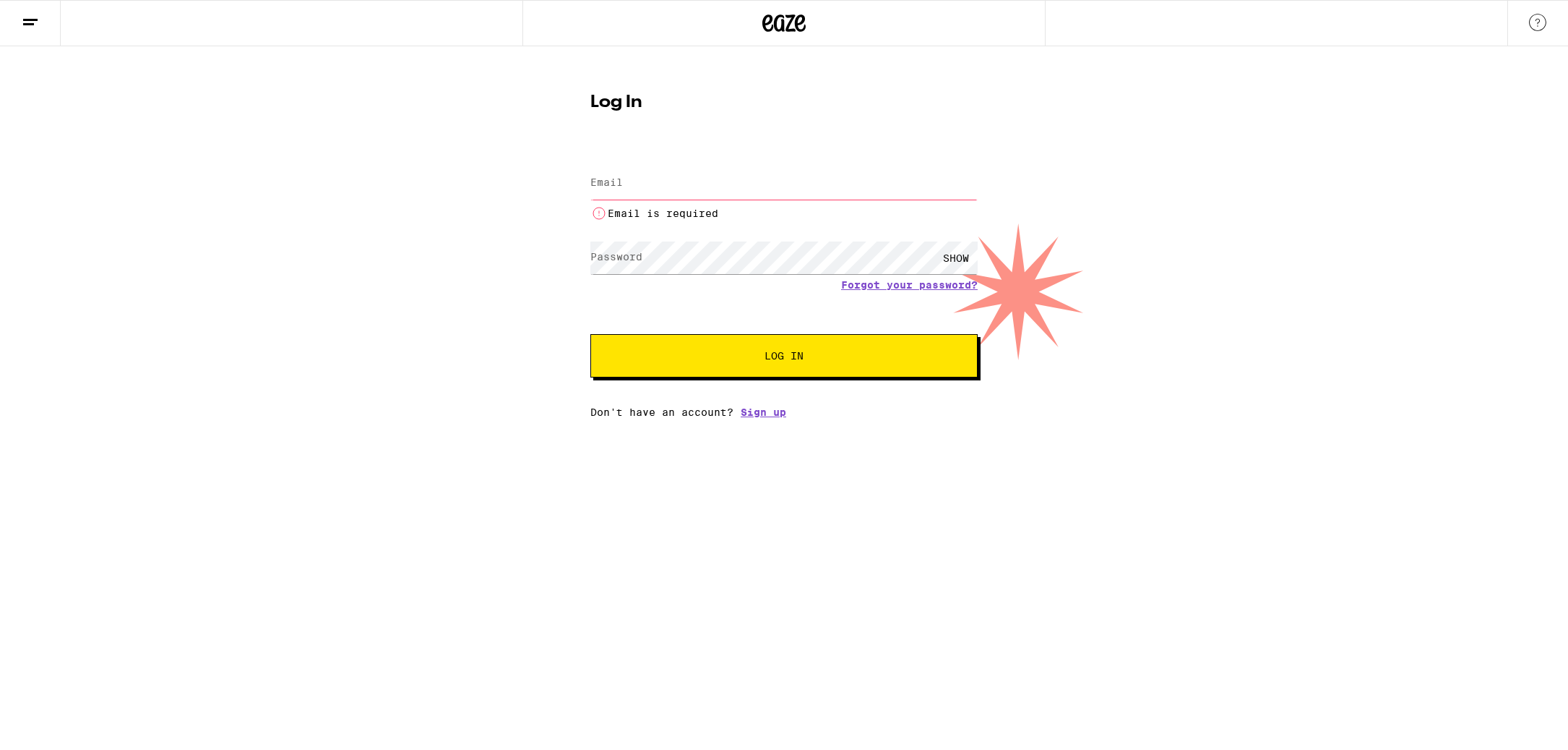
type input "[EMAIL_ADDRESS][DOMAIN_NAME]"
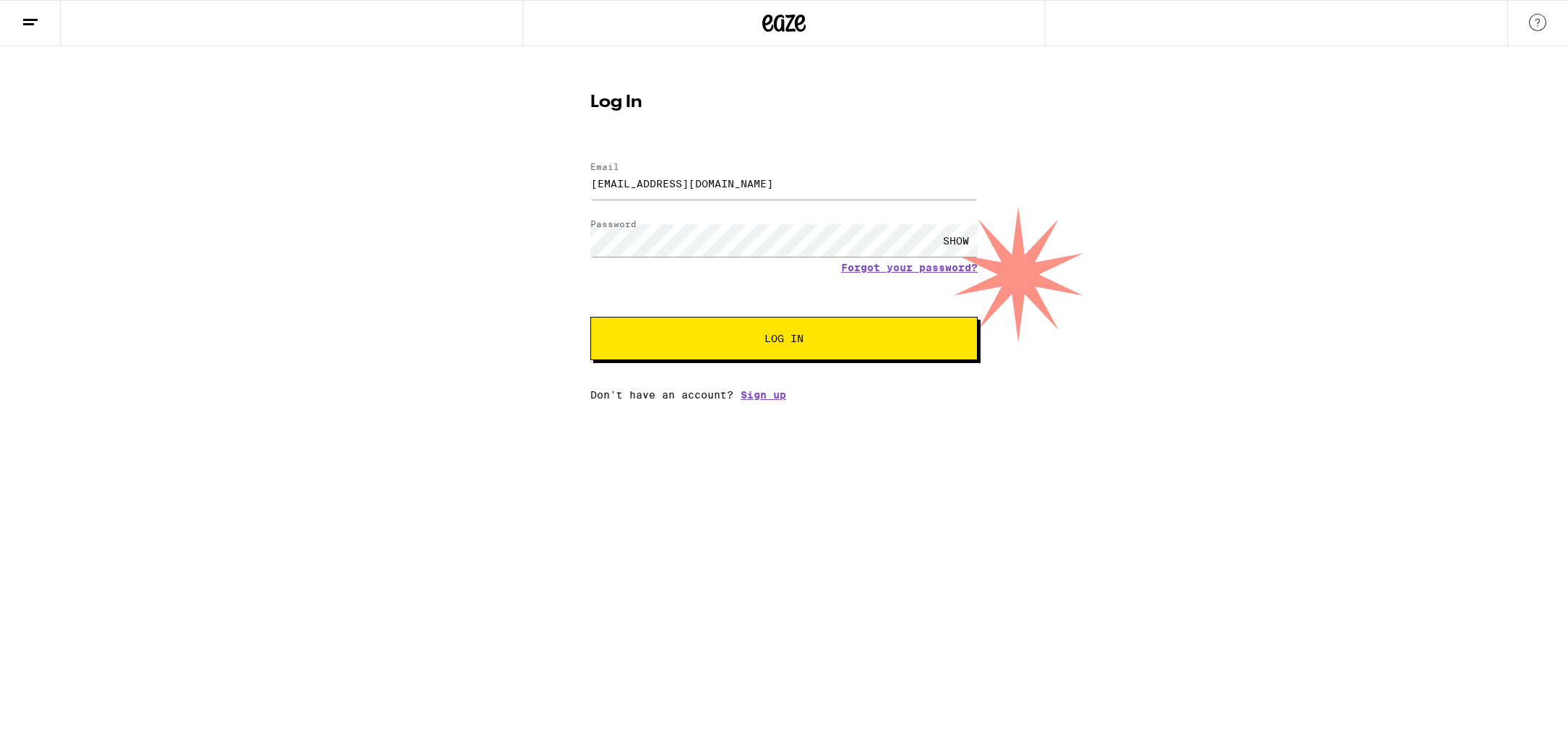
click at [804, 354] on button "Log In" at bounding box center [784, 338] width 387 height 43
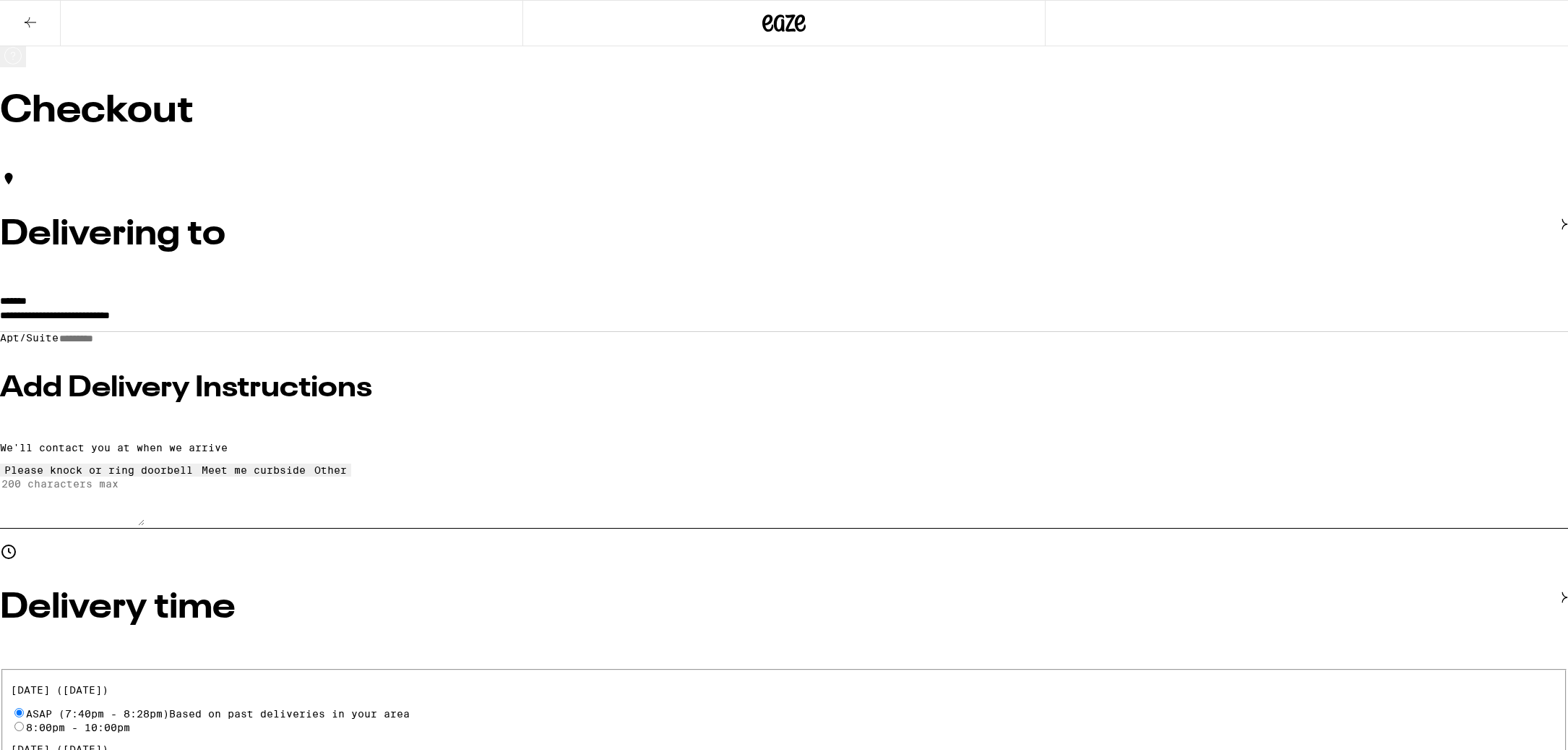
click at [795, 19] on icon at bounding box center [800, 23] width 11 height 18
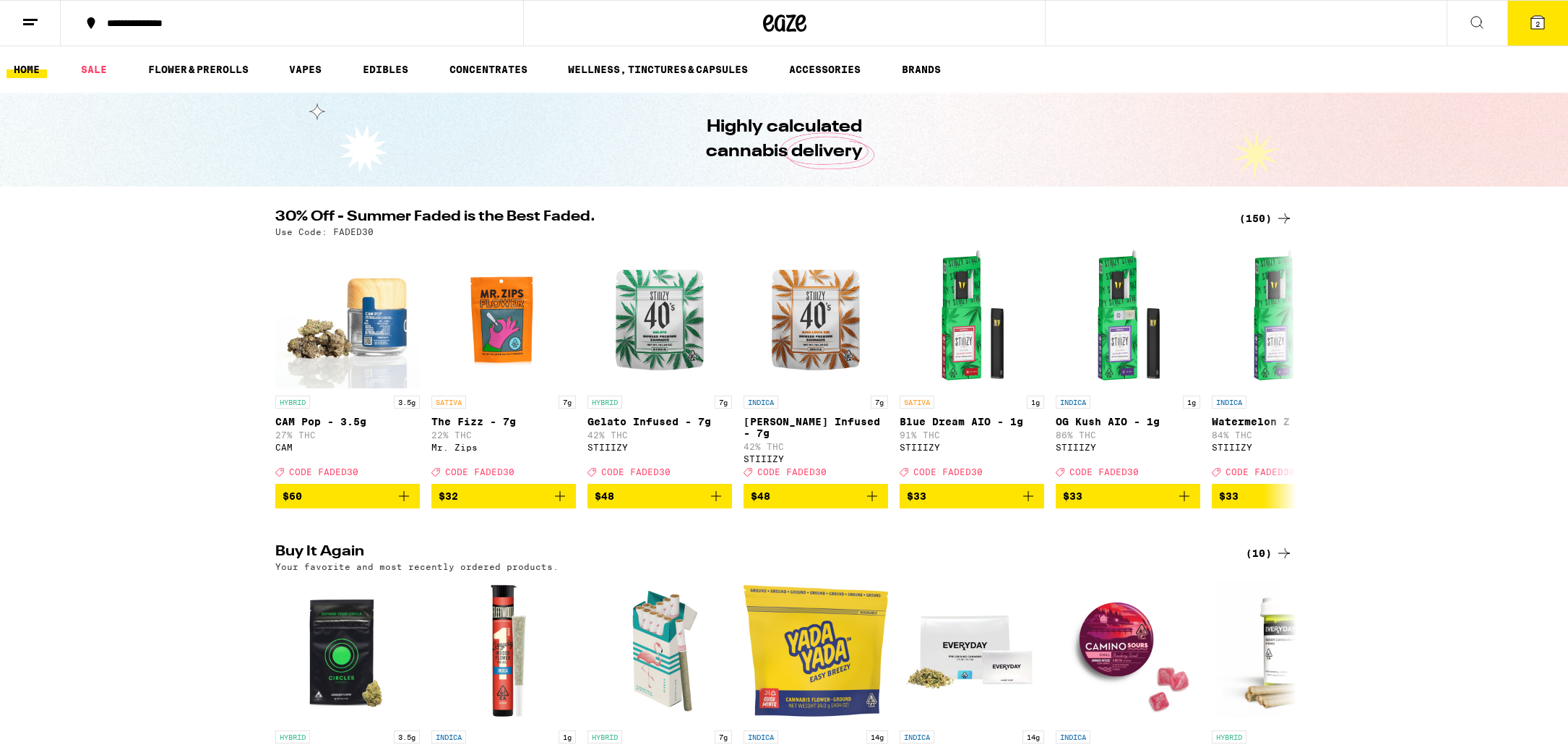
click at [1539, 15] on icon at bounding box center [1538, 23] width 18 height 18
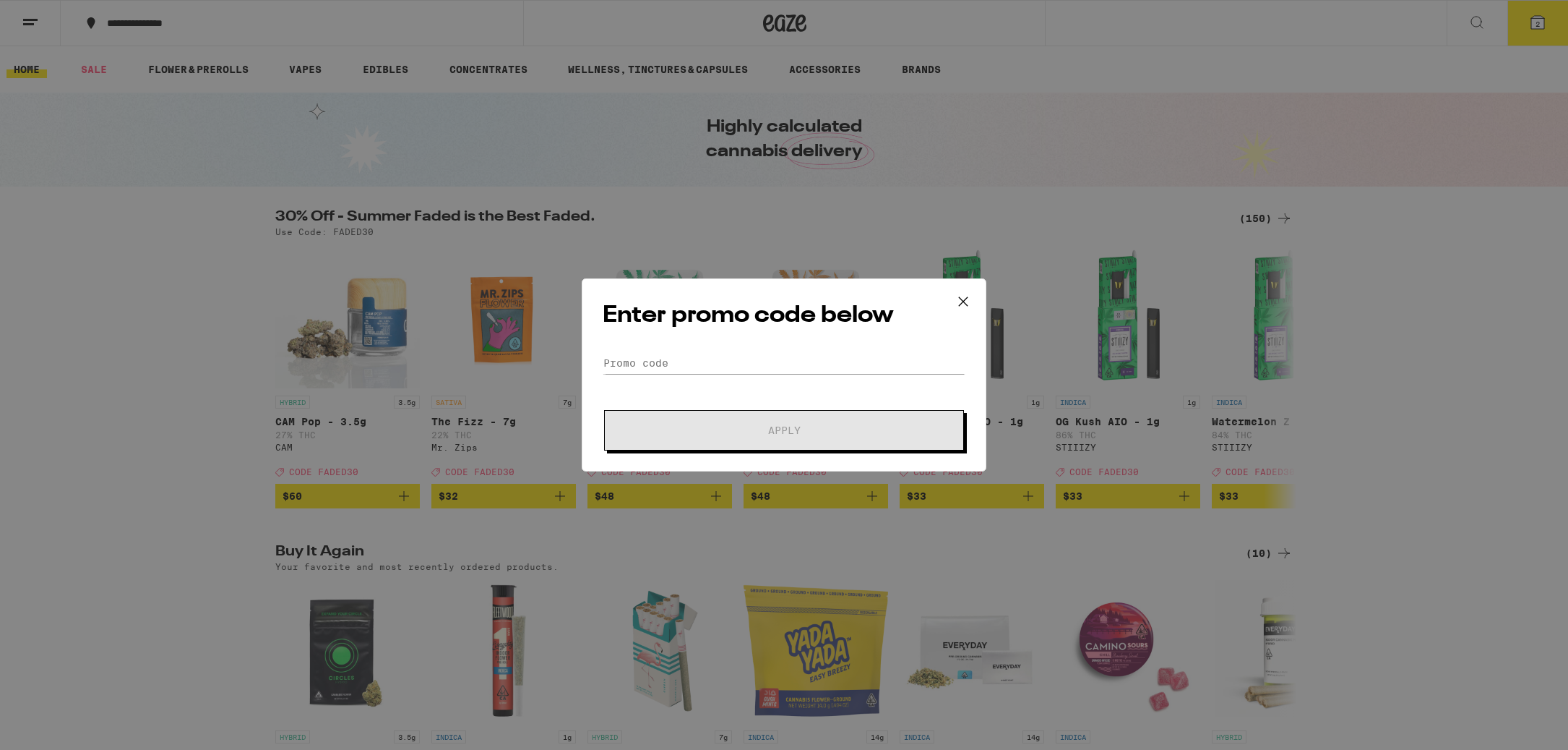
click at [644, 346] on div "Enter promo code below Promo Code Apply" at bounding box center [784, 374] width 405 height 193
click at [644, 368] on input "Promo Code" at bounding box center [784, 363] width 363 height 22
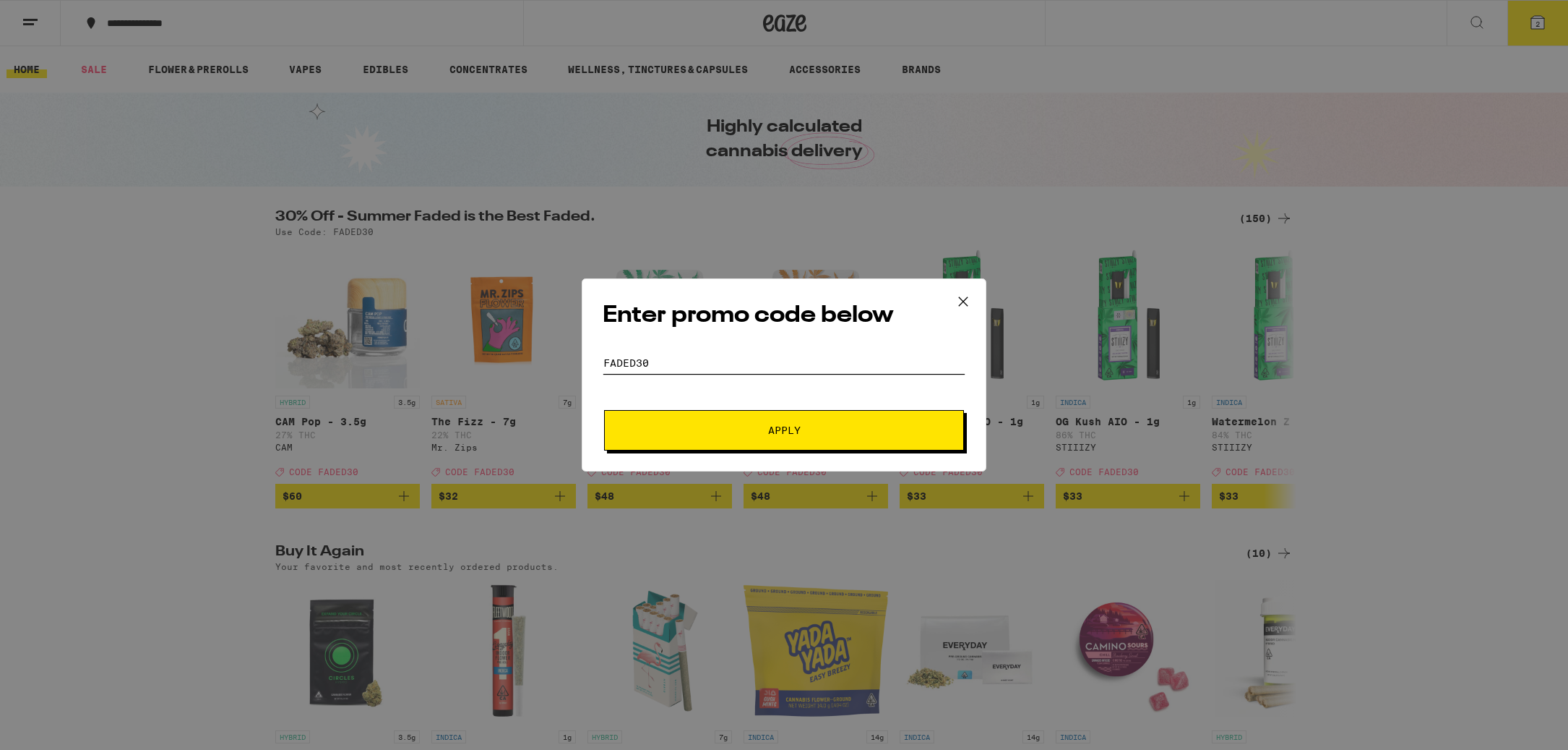
type input "faded30"
click at [732, 439] on button "Apply" at bounding box center [783, 430] width 360 height 40
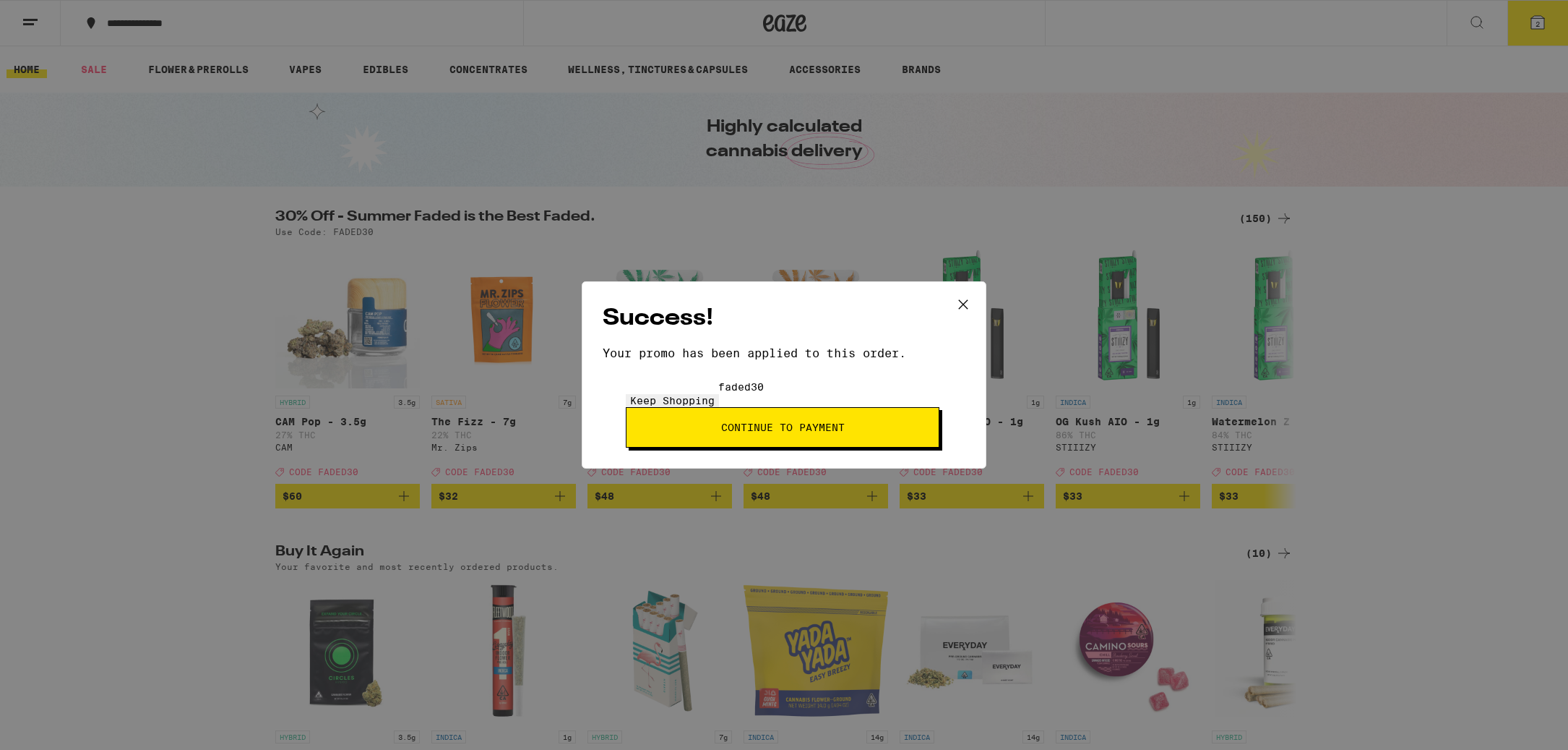
click at [894, 407] on button "Continue to payment" at bounding box center [782, 427] width 313 height 40
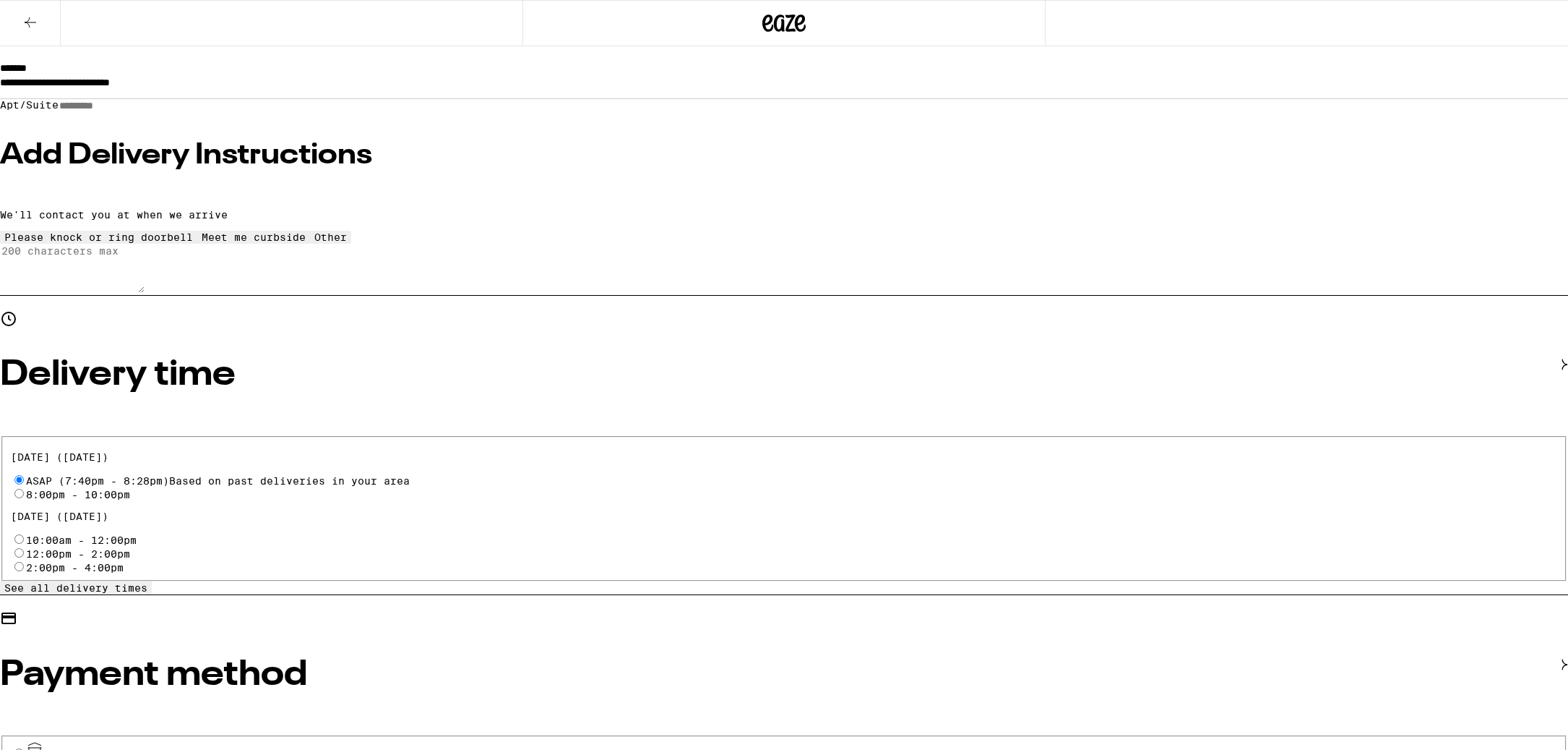
scroll to position [240, 0]
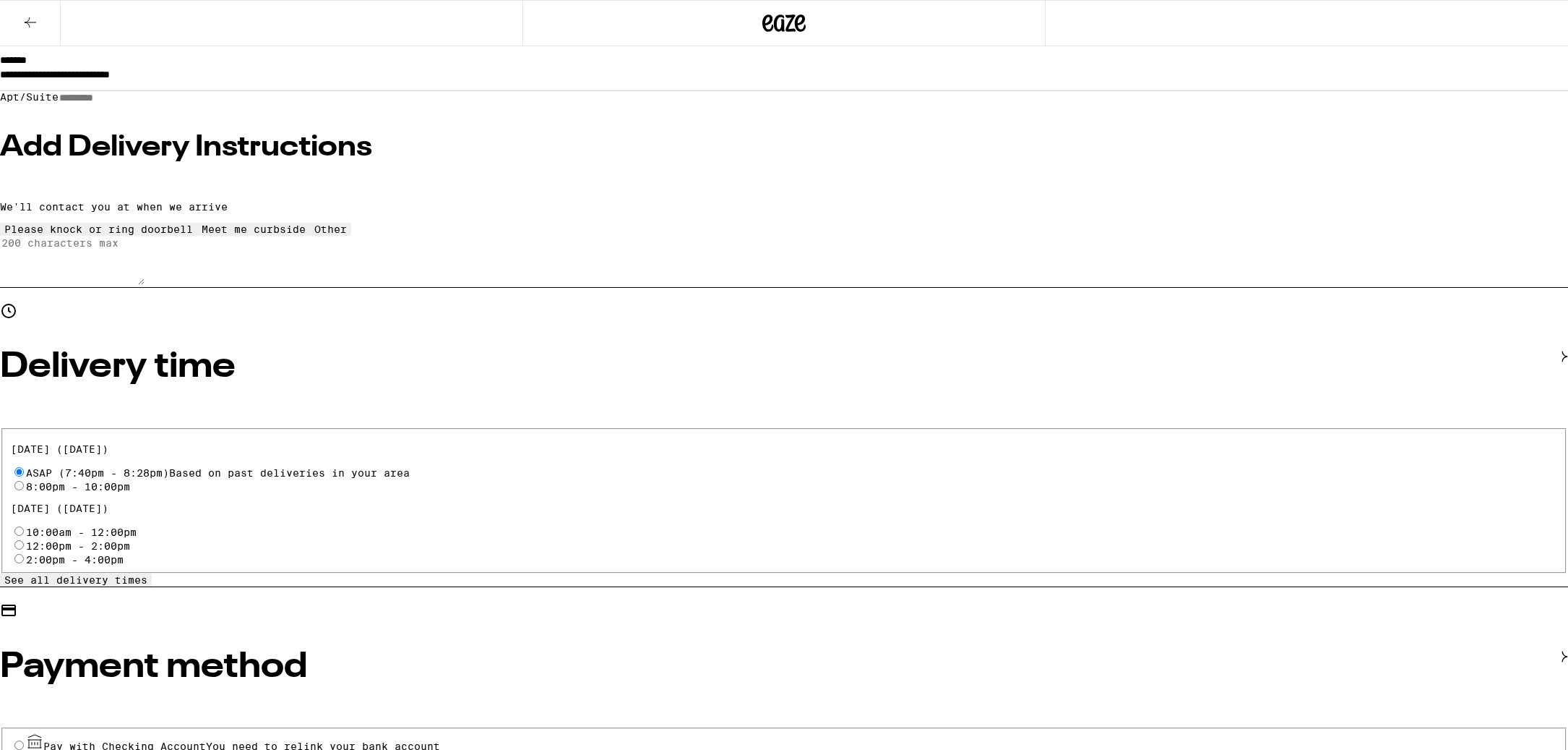
click at [24, 749] on input "Pay with Debit (in person) Pin required" at bounding box center [18, 764] width 10 height 10
radio input "true"
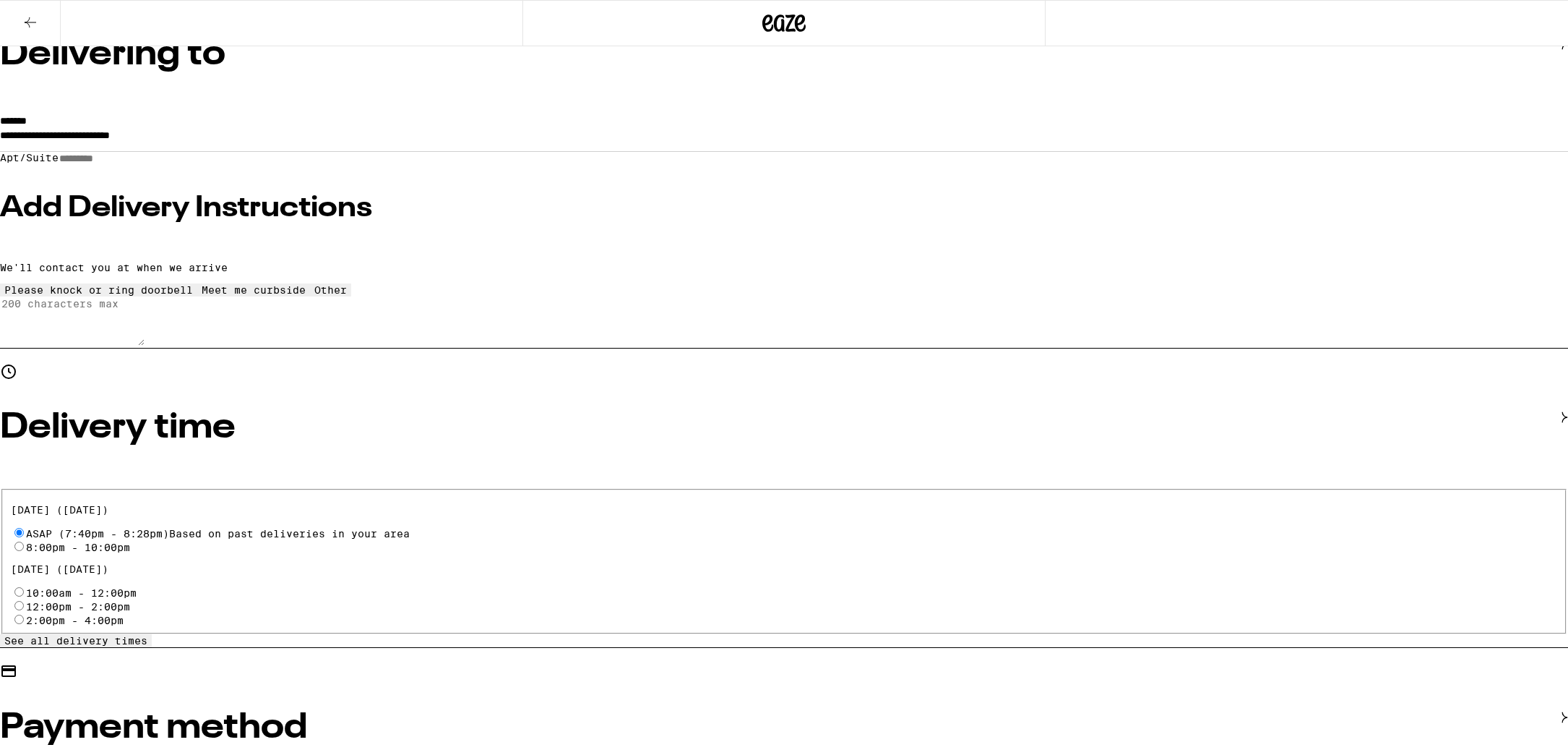
scroll to position [240, 0]
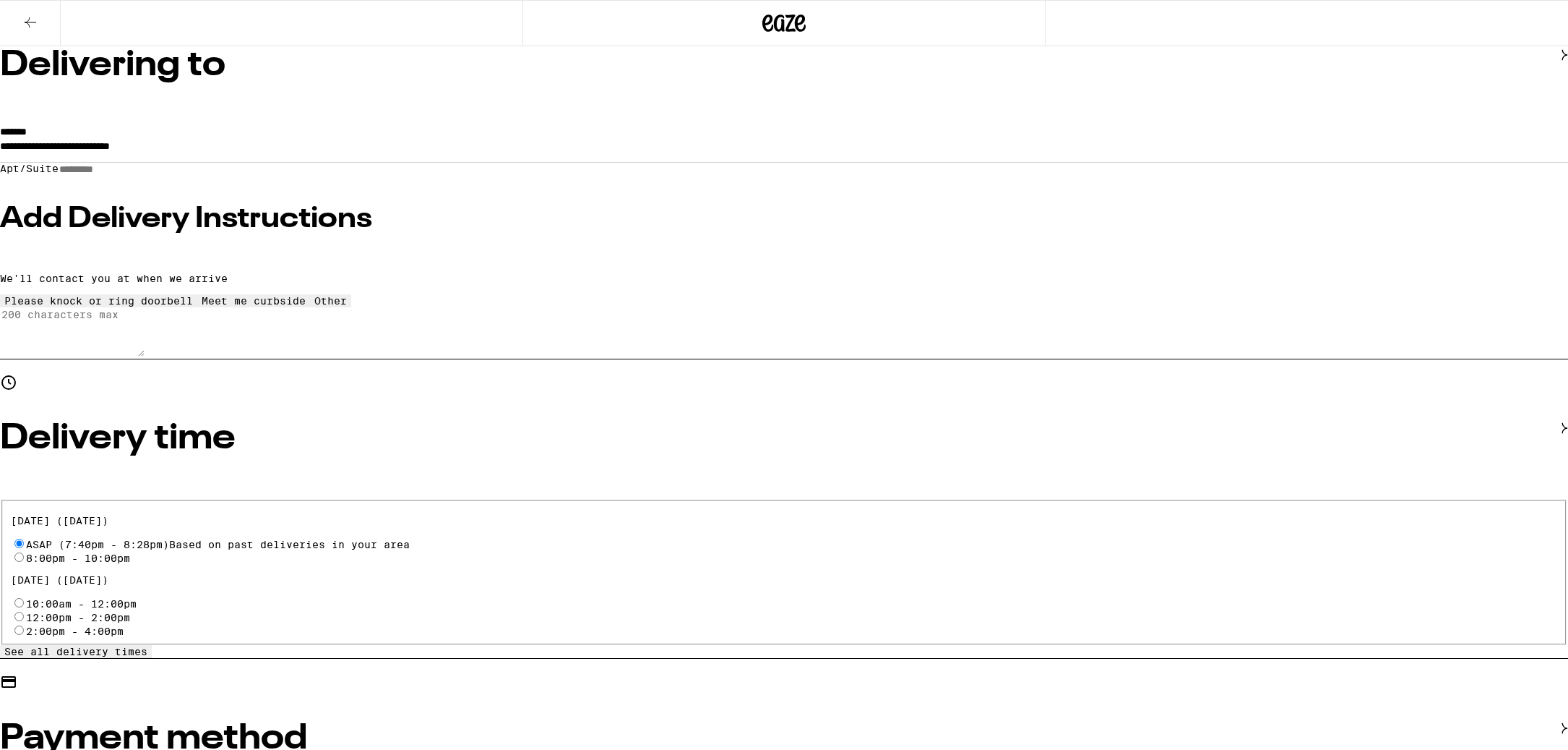
scroll to position [148, 0]
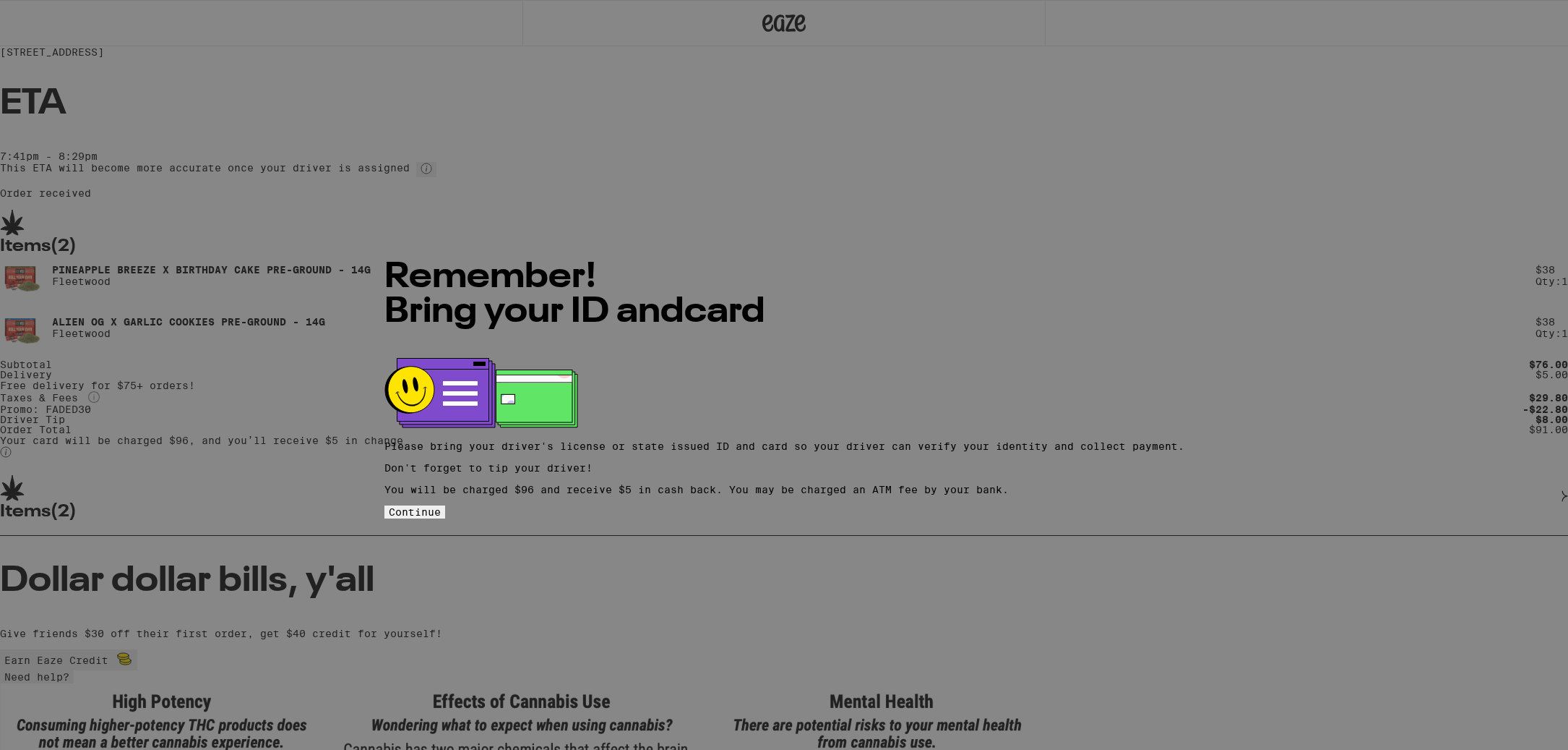
click at [441, 515] on span "Continue" at bounding box center [414, 511] width 52 height 11
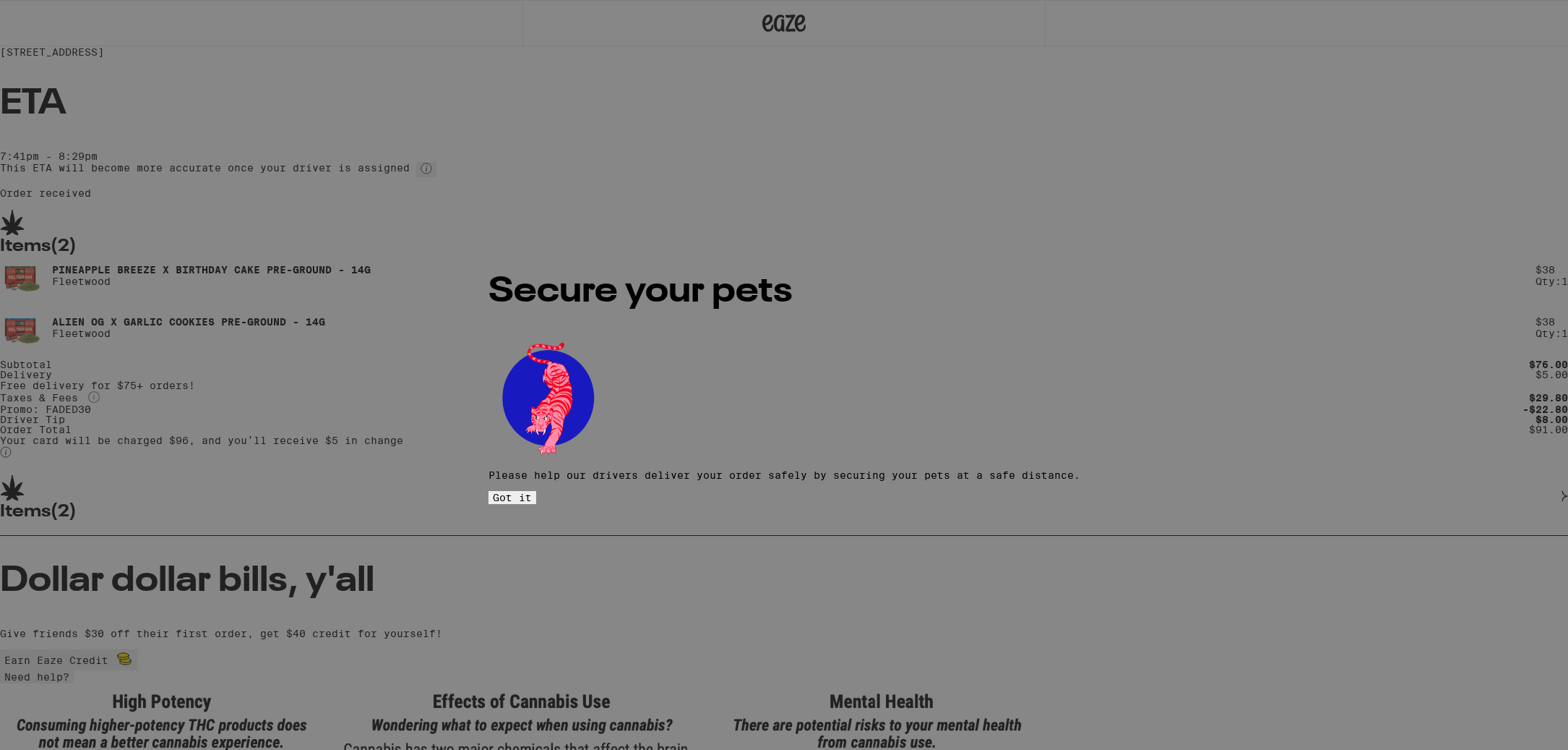
click at [531, 491] on span "Got it" at bounding box center [512, 496] width 39 height 11
